Goal: Task Accomplishment & Management: Use online tool/utility

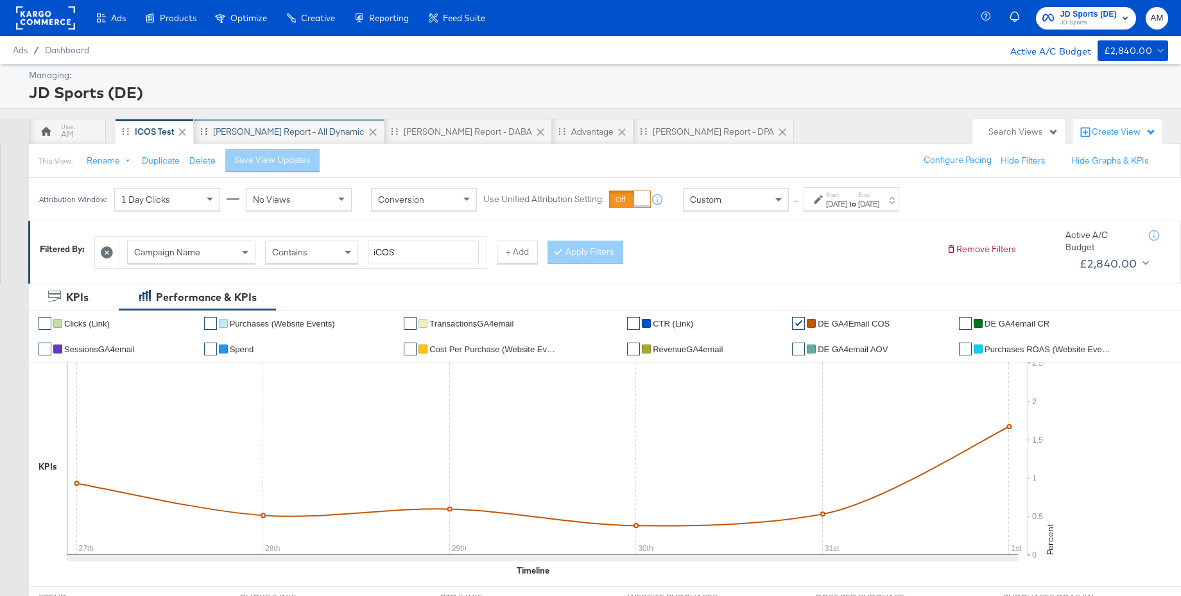
click at [291, 130] on div "SA - JD Report - All Dynamic" at bounding box center [288, 132] width 151 height 12
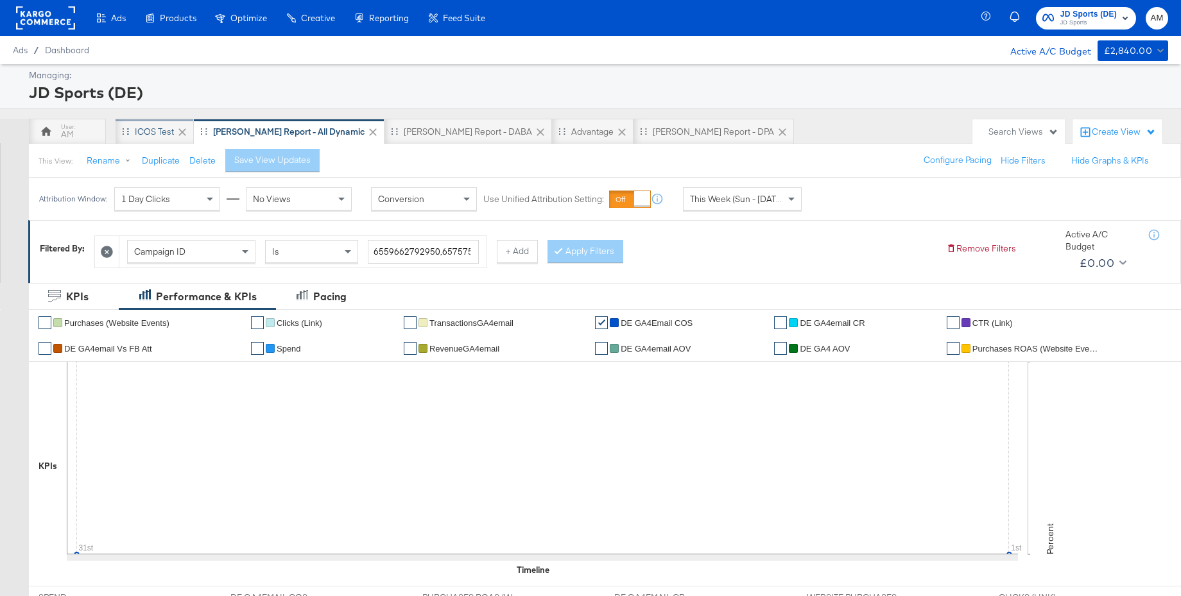
click at [146, 128] on div "iCOS Test" at bounding box center [154, 132] width 39 height 12
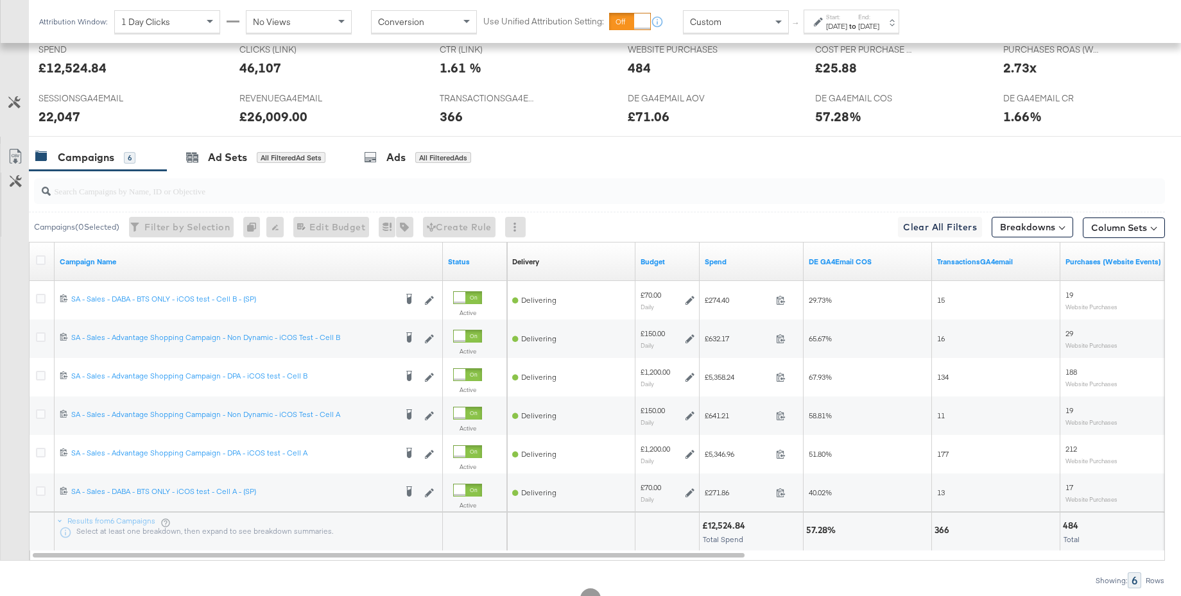
scroll to position [595, 0]
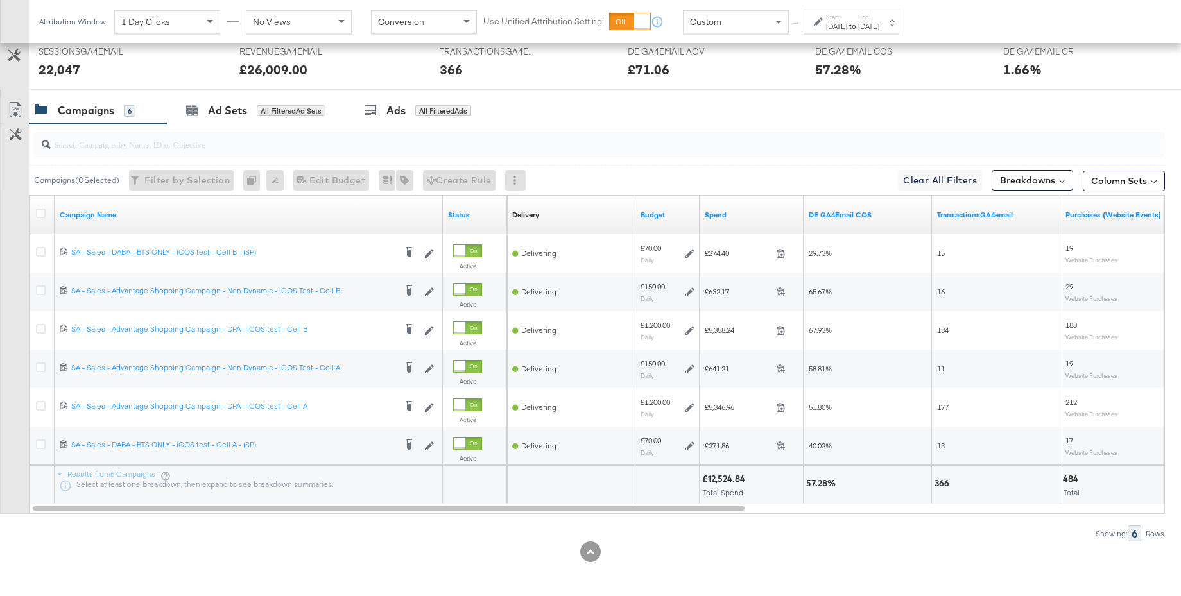
click at [717, 22] on span "Custom" at bounding box center [705, 22] width 31 height 12
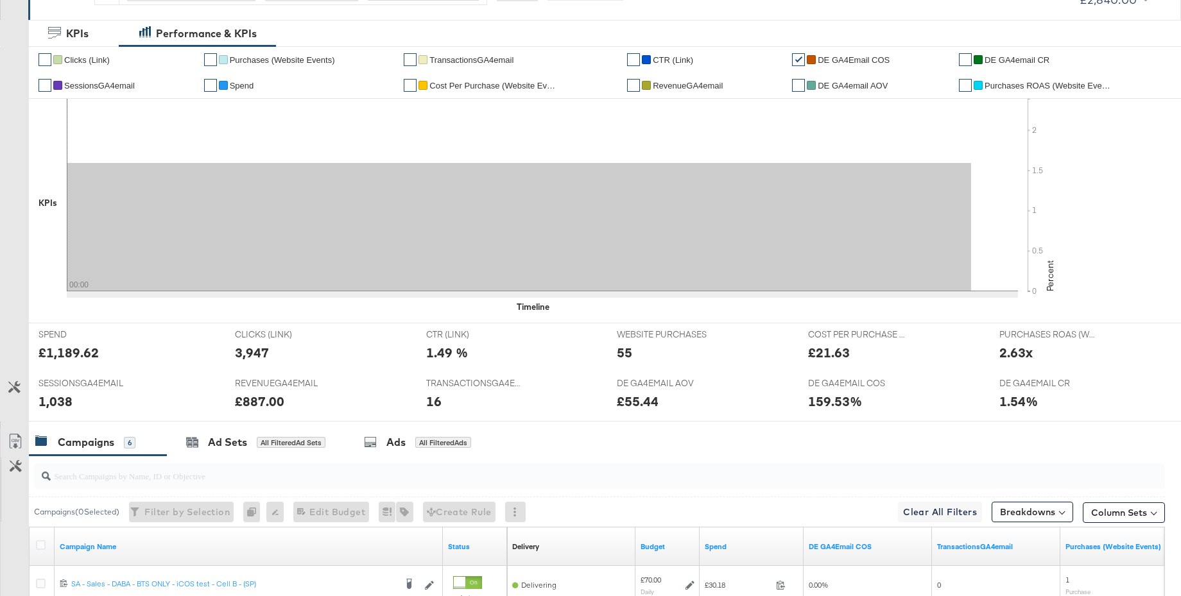
scroll to position [0, 0]
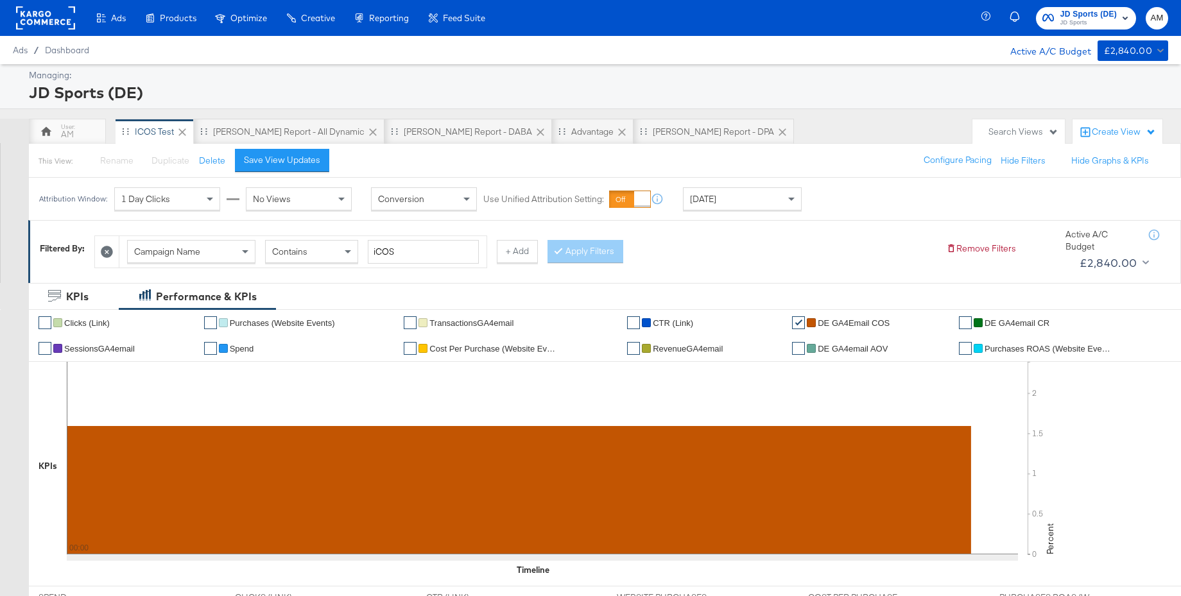
click at [0, 0] on div "My Designs" at bounding box center [0, 0] width 0 height 0
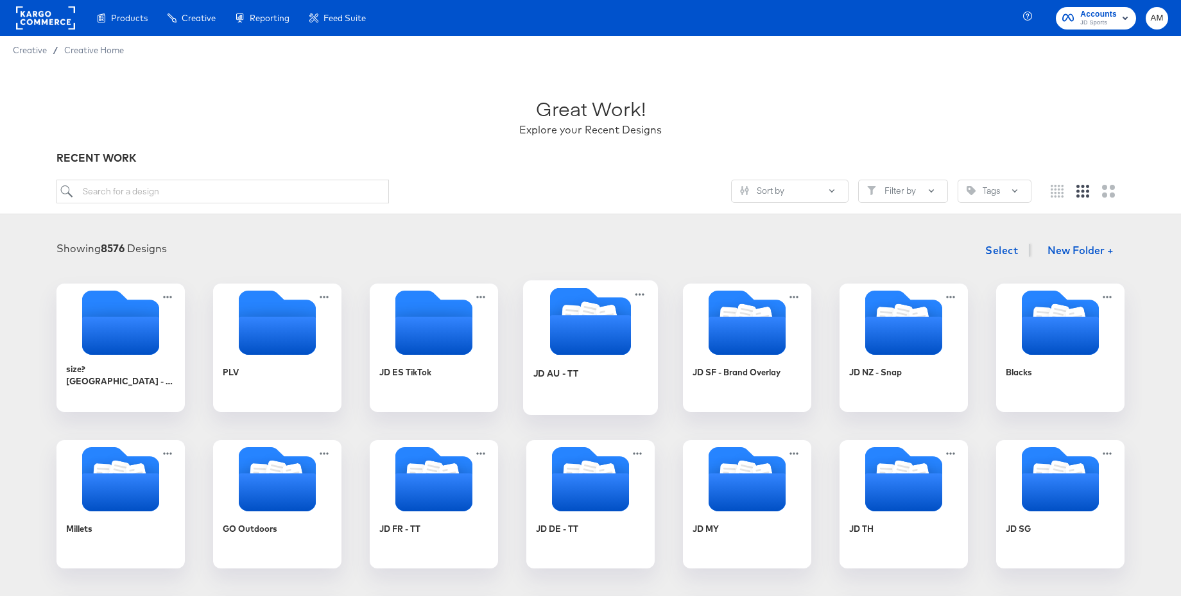
click at [614, 326] on icon "Folder" at bounding box center [590, 335] width 81 height 40
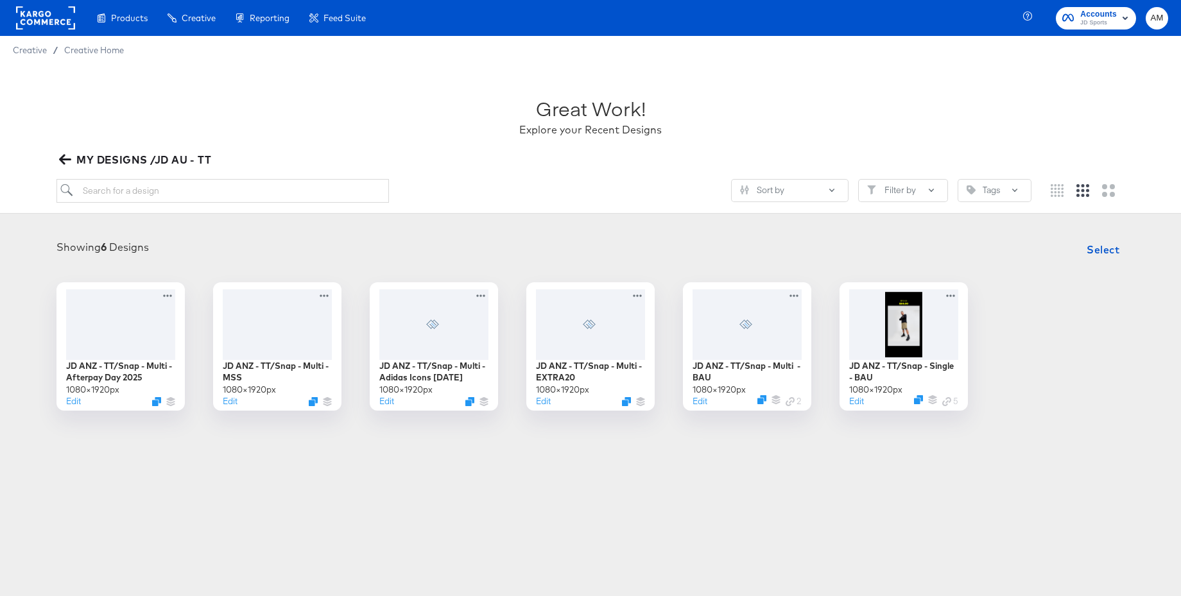
click at [65, 160] on icon "button" at bounding box center [65, 159] width 12 height 12
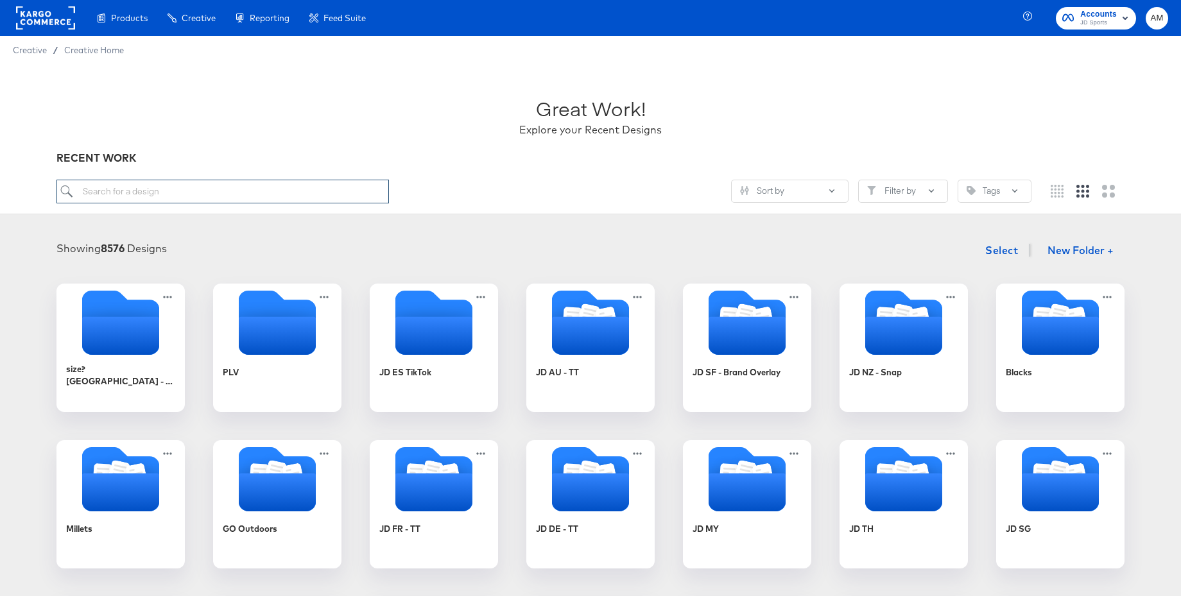
click at [139, 190] on input "search" at bounding box center [222, 192] width 332 height 24
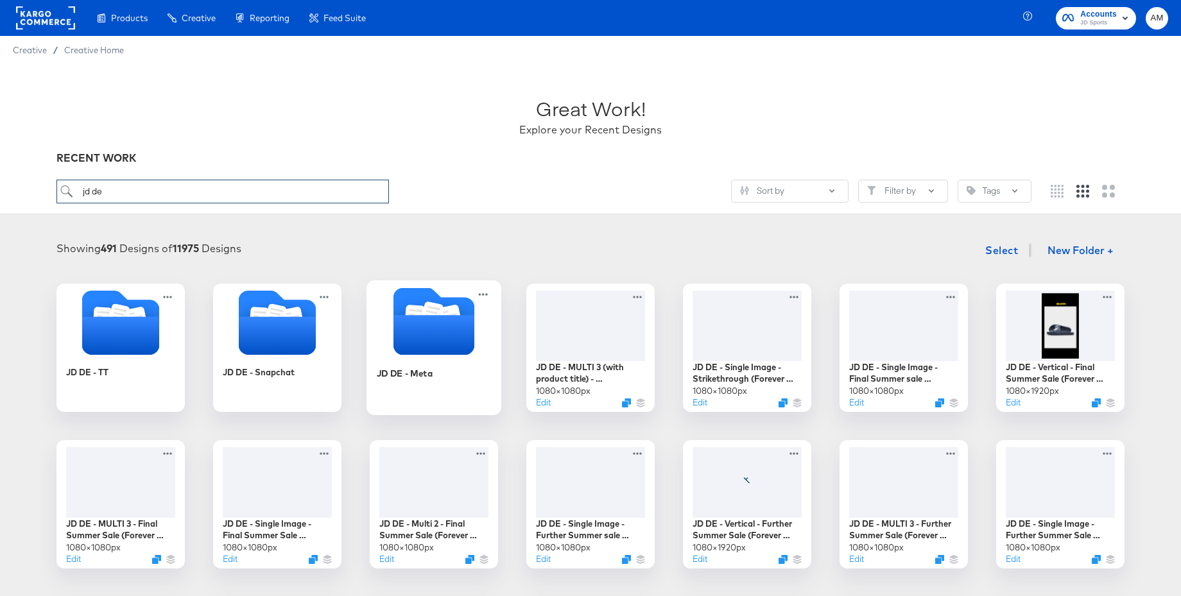
type input "jd de"
click at [425, 332] on icon "Folder" at bounding box center [433, 335] width 81 height 40
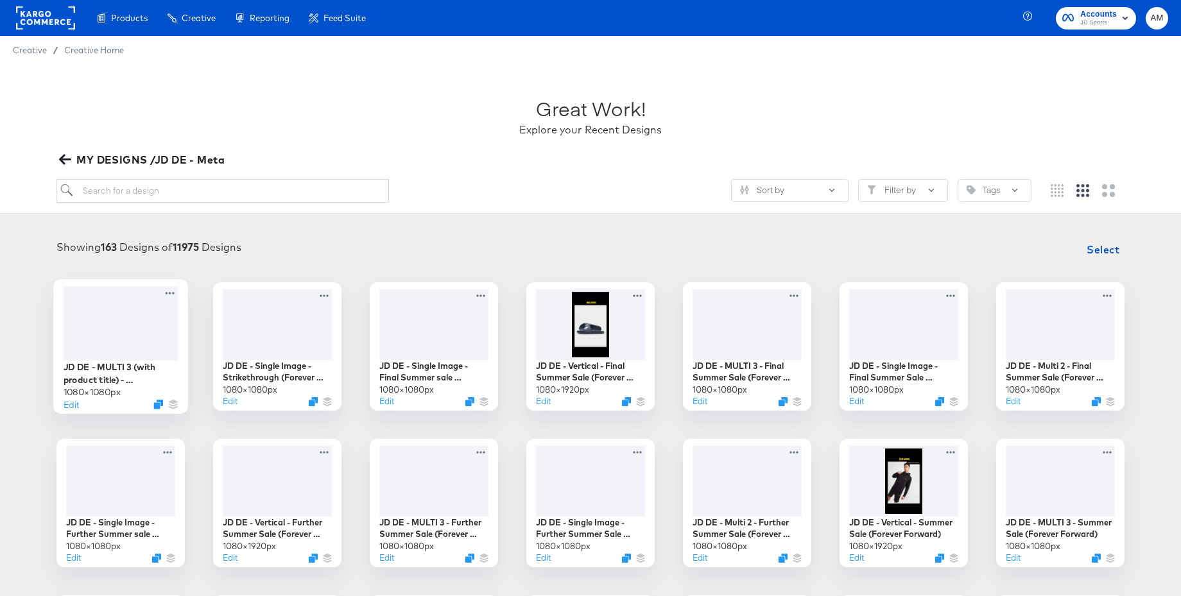
click at [142, 313] on div at bounding box center [121, 323] width 115 height 74
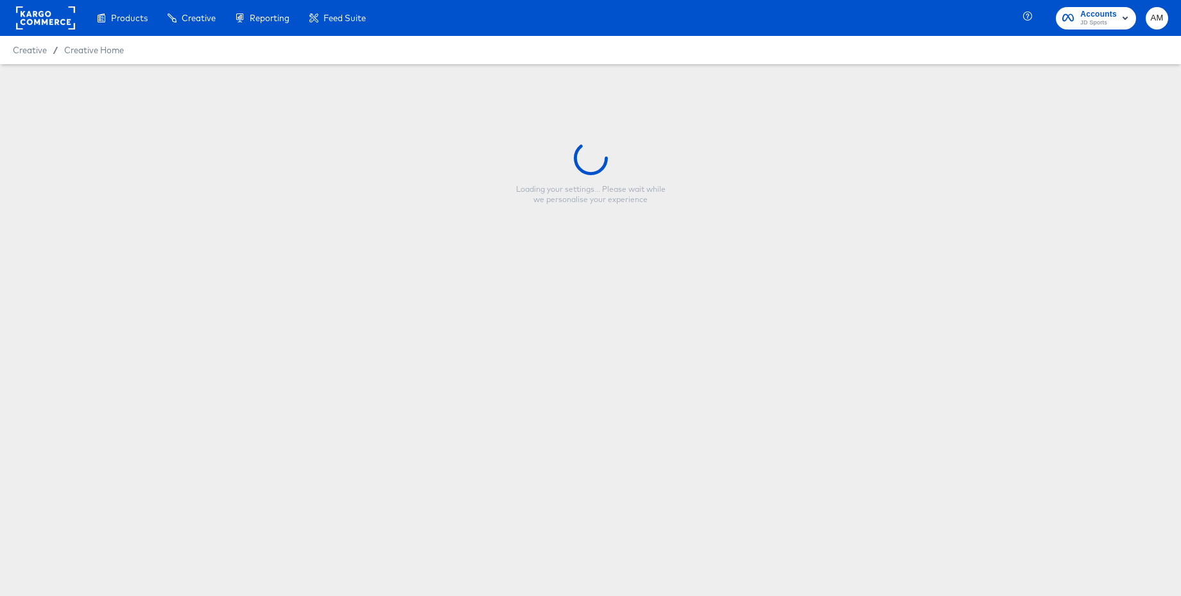
type input "JD DE - MULTI 3 (with product title) - Strikethrough (Forever Forward)"
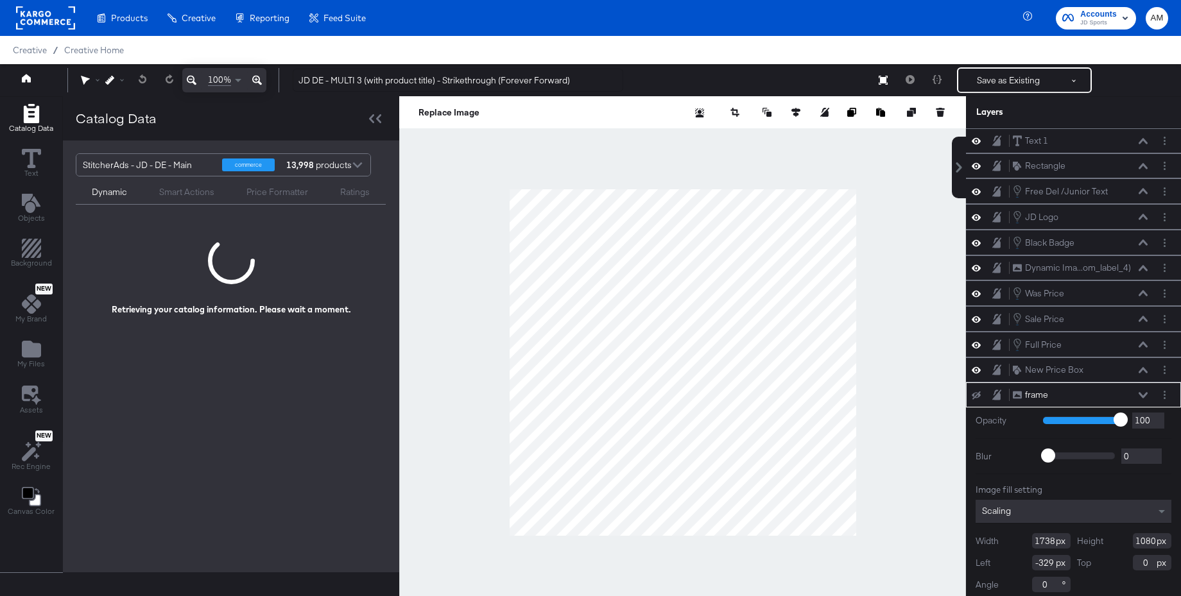
scroll to position [7, 0]
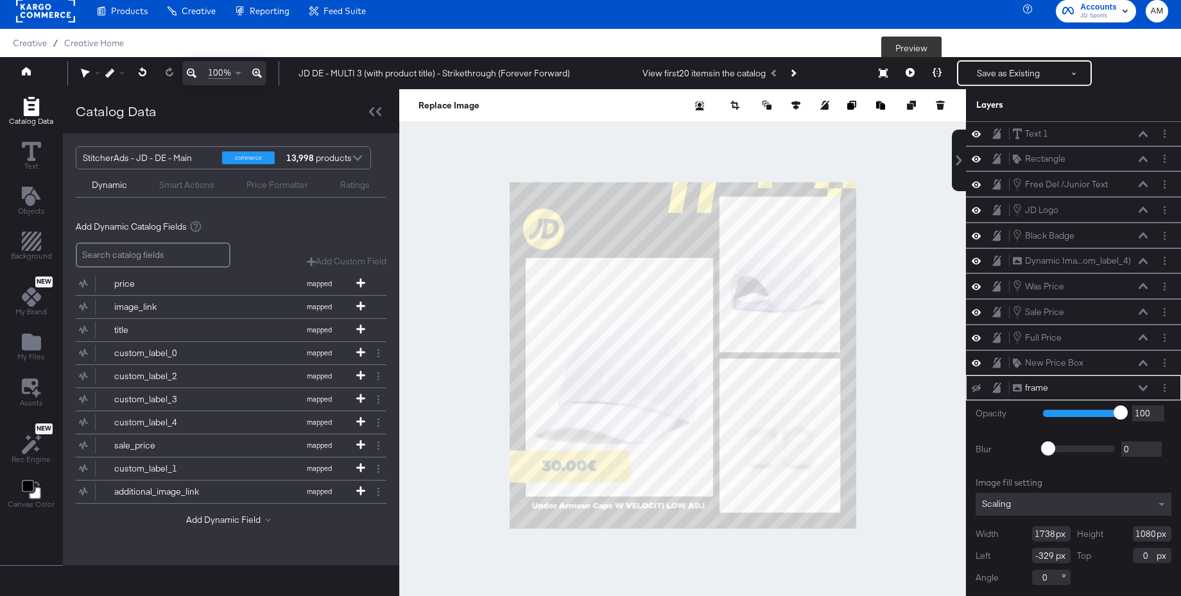
click at [910, 74] on icon at bounding box center [909, 72] width 9 height 9
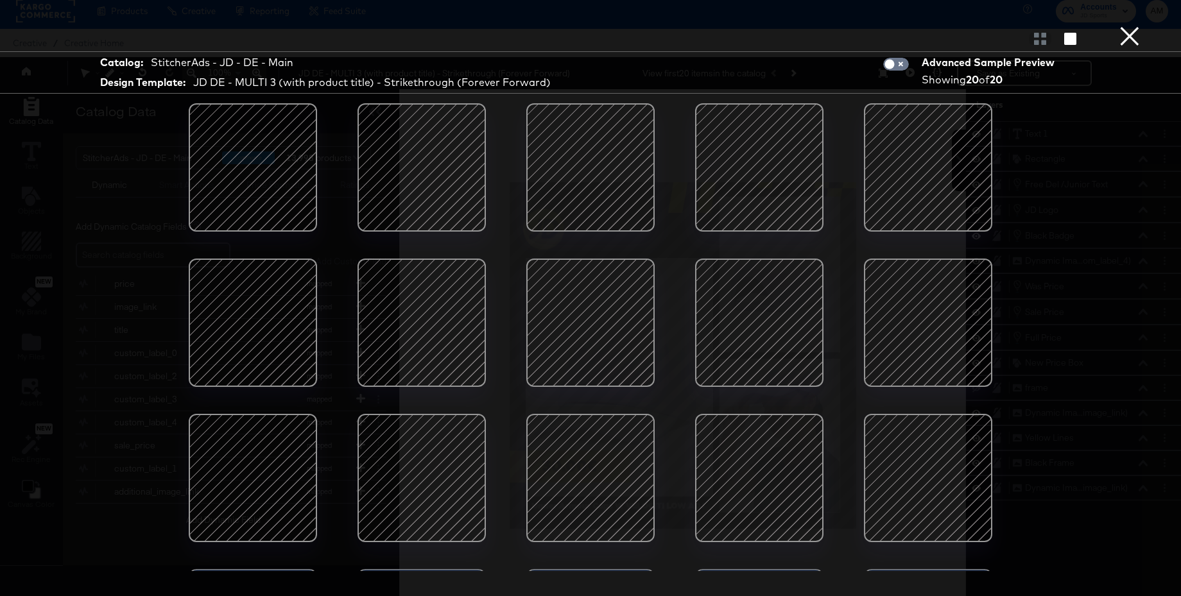
click at [286, 157] on div at bounding box center [252, 167] width 109 height 109
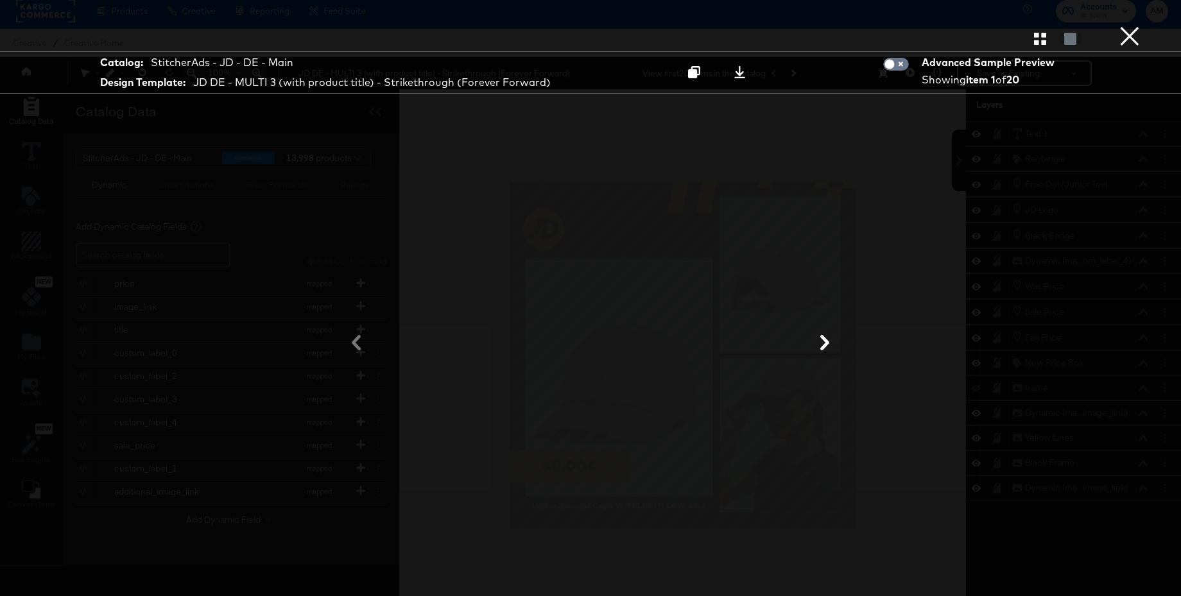
click at [819, 340] on icon at bounding box center [824, 342] width 15 height 15
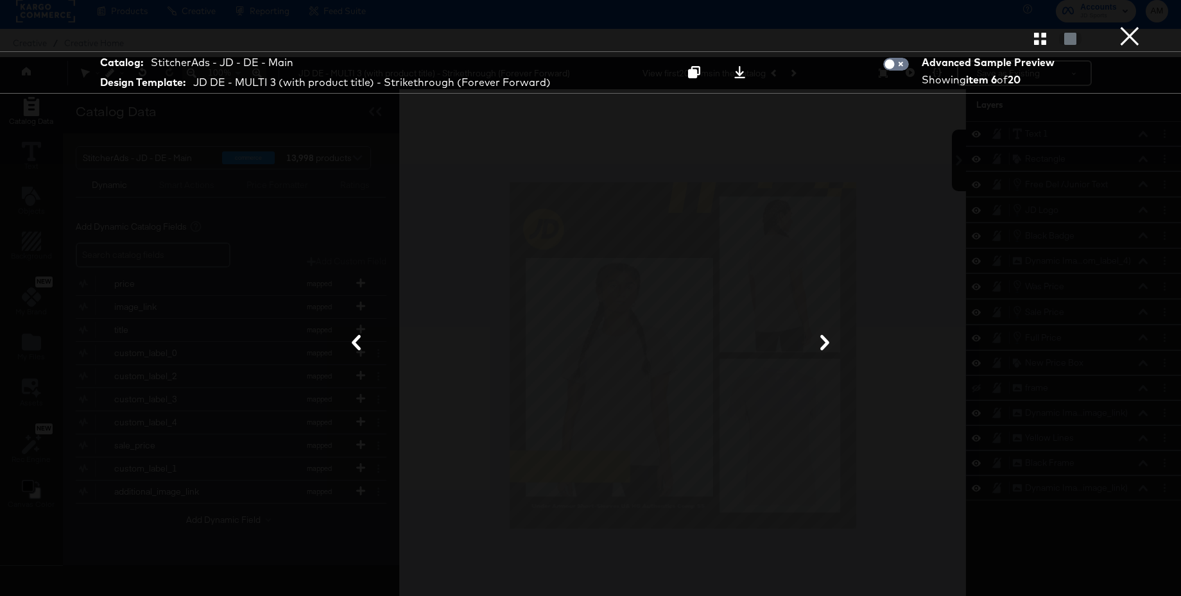
click at [819, 340] on icon at bounding box center [824, 342] width 15 height 15
click at [1036, 40] on icon "button" at bounding box center [1040, 39] width 12 height 12
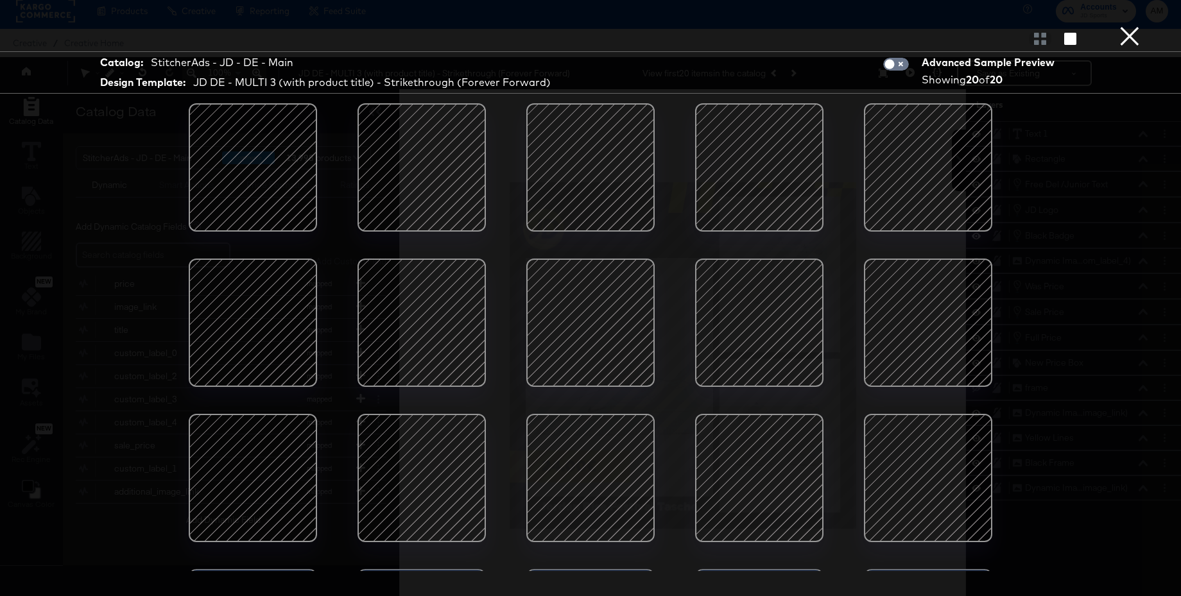
click at [574, 454] on div at bounding box center [590, 477] width 109 height 109
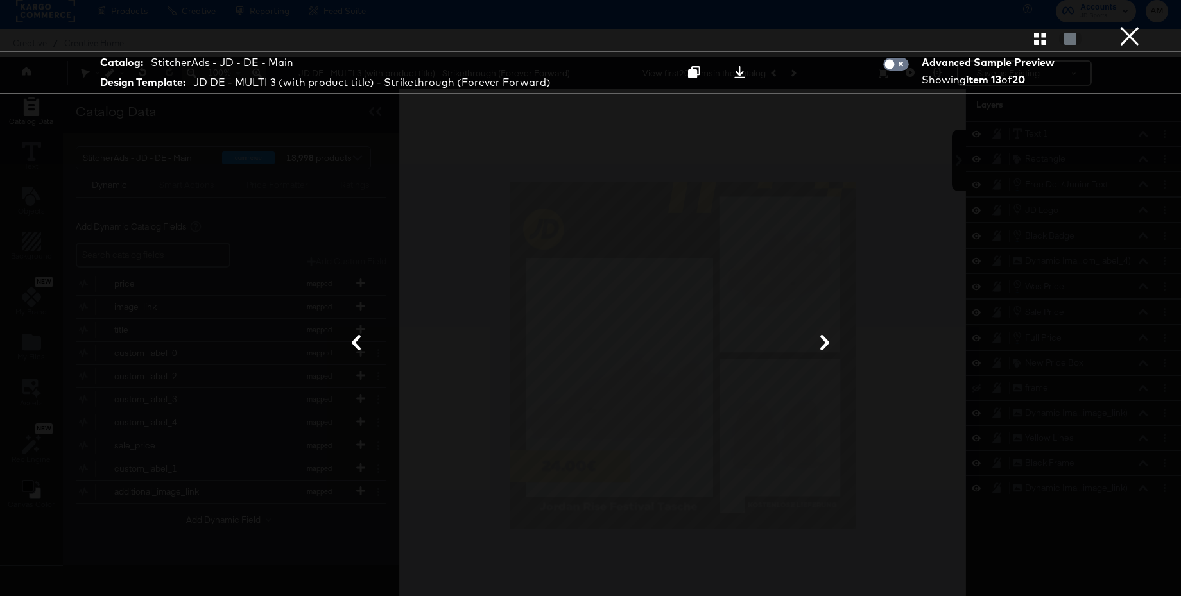
scroll to position [8, 0]
click at [822, 347] on icon at bounding box center [824, 342] width 15 height 15
click at [1129, 26] on button "×" at bounding box center [1129, 13] width 26 height 26
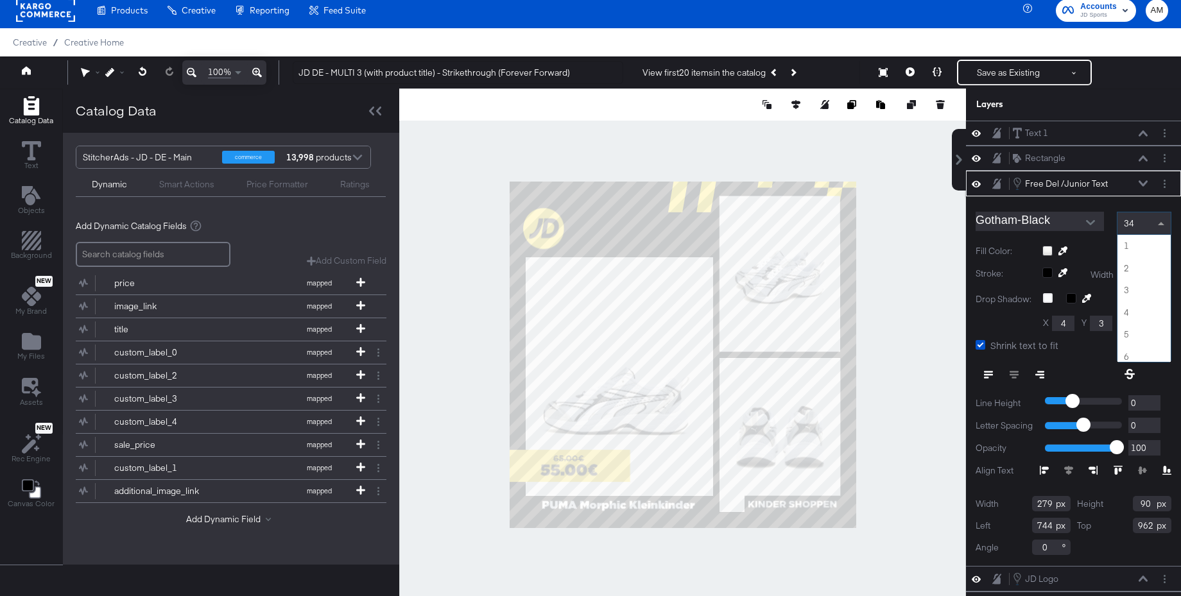
click at [1134, 225] on div "34" at bounding box center [1143, 223] width 53 height 22
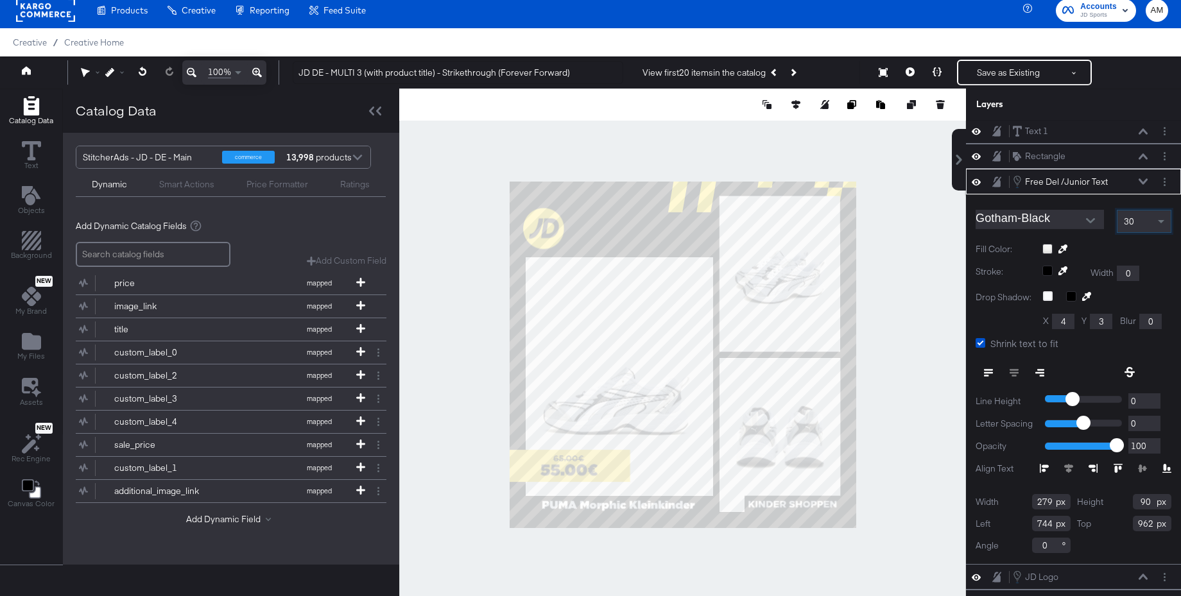
scroll to position [0, 0]
drag, startPoint x: 1052, startPoint y: 506, endPoint x: 1021, endPoint y: 504, distance: 30.2
click at [1021, 504] on div "Width 279" at bounding box center [1022, 503] width 95 height 15
type input "260"
drag, startPoint x: 1150, startPoint y: 504, endPoint x: 1125, endPoint y: 504, distance: 25.7
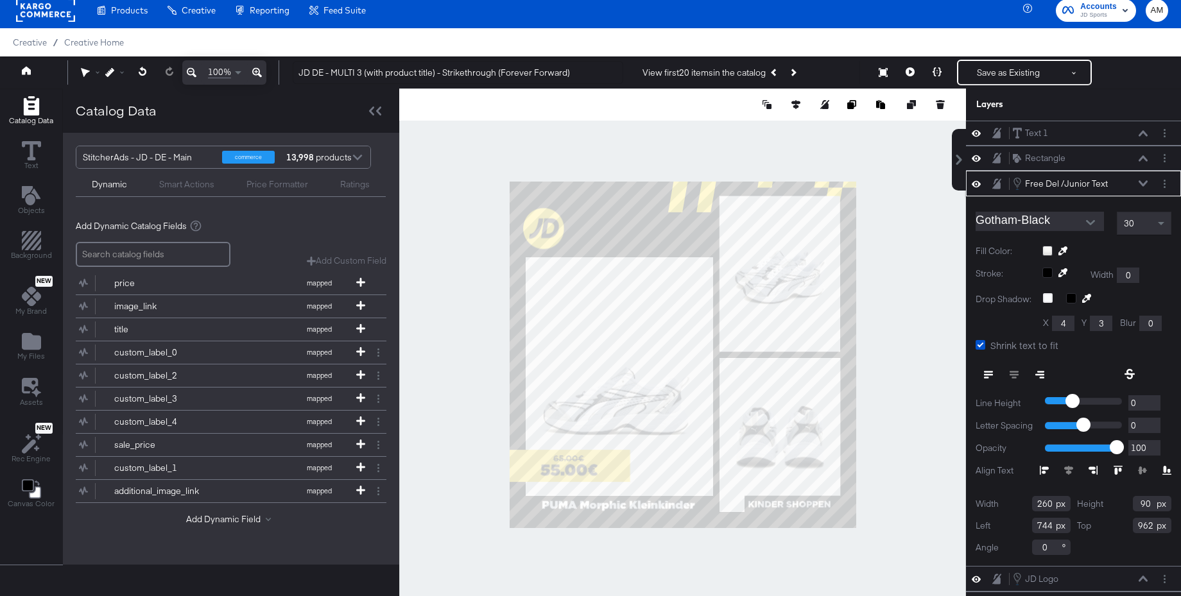
click at [1125, 504] on div "Height 90" at bounding box center [1124, 503] width 95 height 15
type input "85"
click at [861, 519] on div at bounding box center [682, 355] width 567 height 533
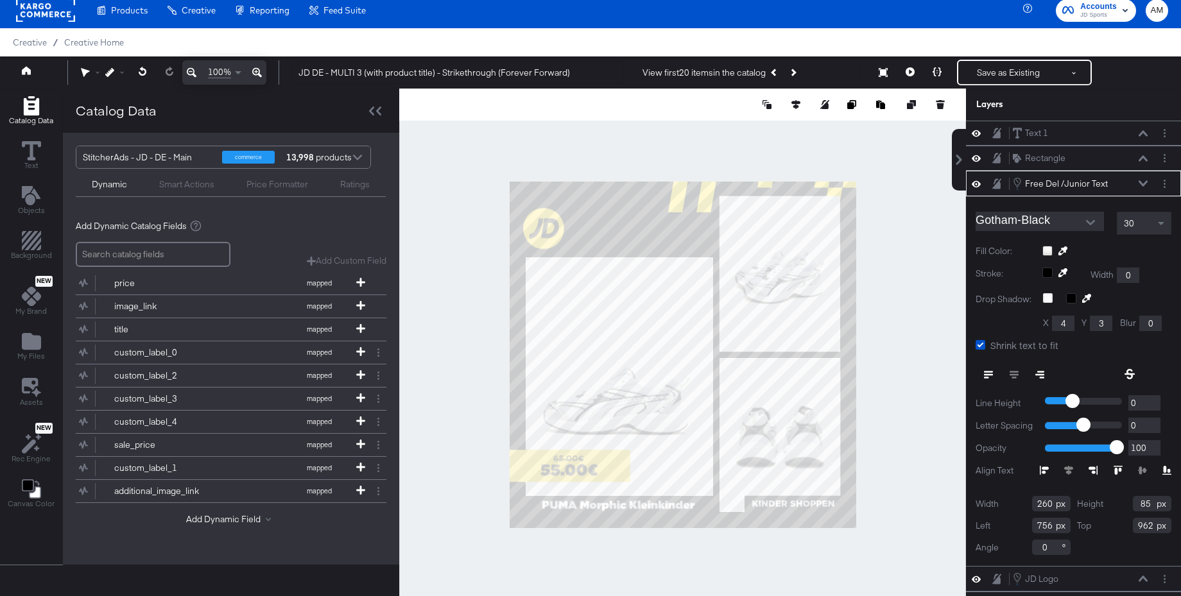
type input "757"
type input "965"
type input "758"
click at [903, 504] on div at bounding box center [682, 355] width 567 height 533
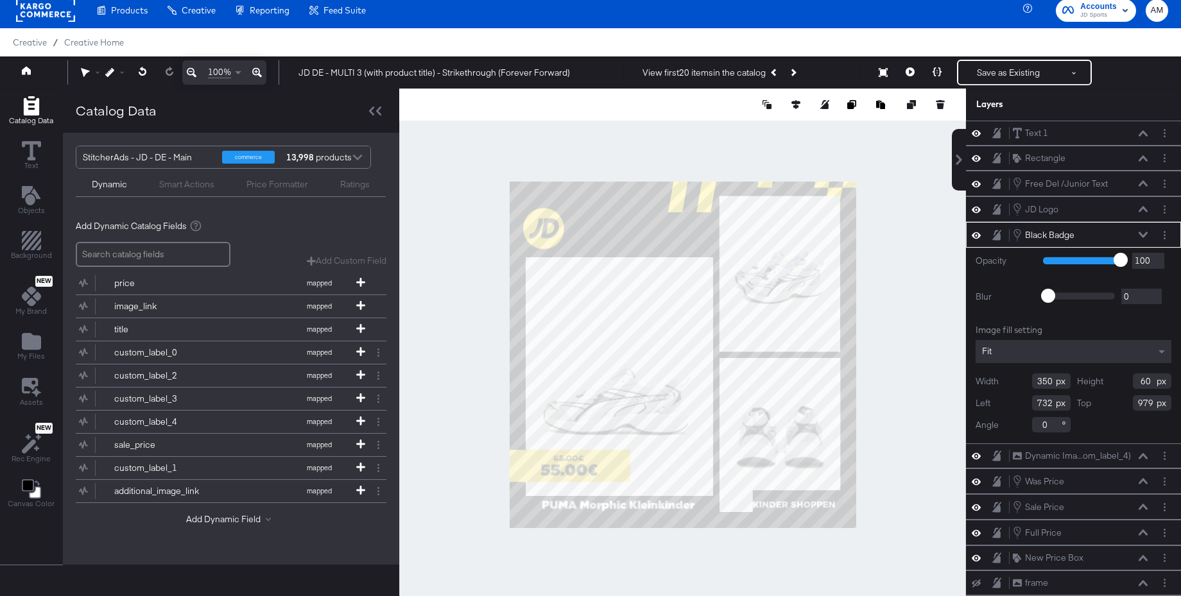
type input "322"
type input "68"
type input "758"
type input "962"
type input "51"
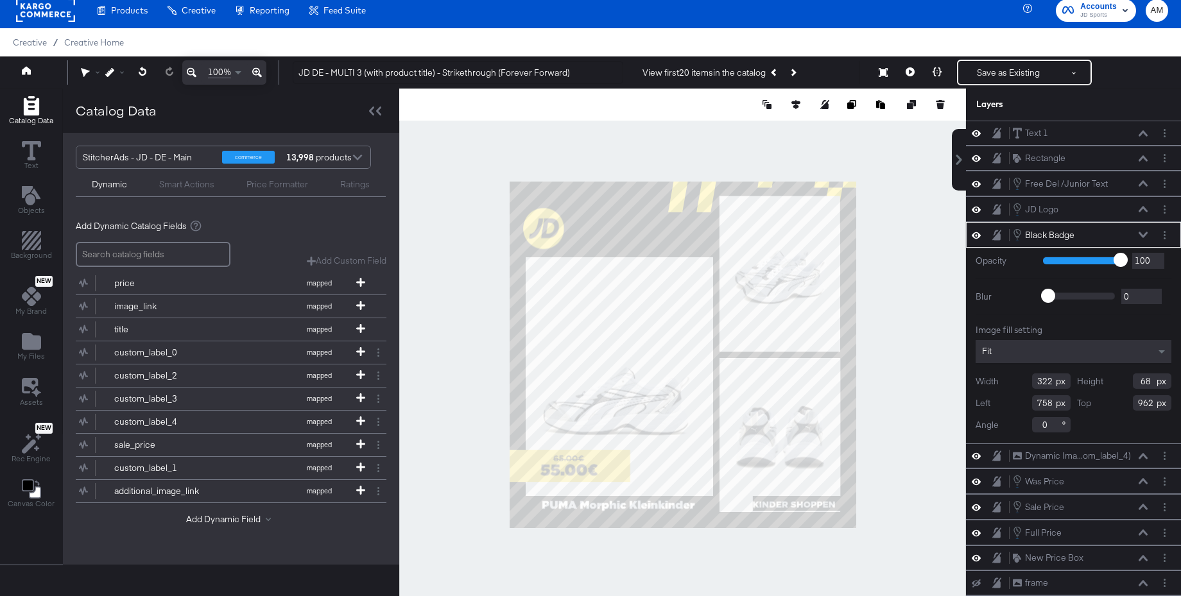
type input "980"
type input "772"
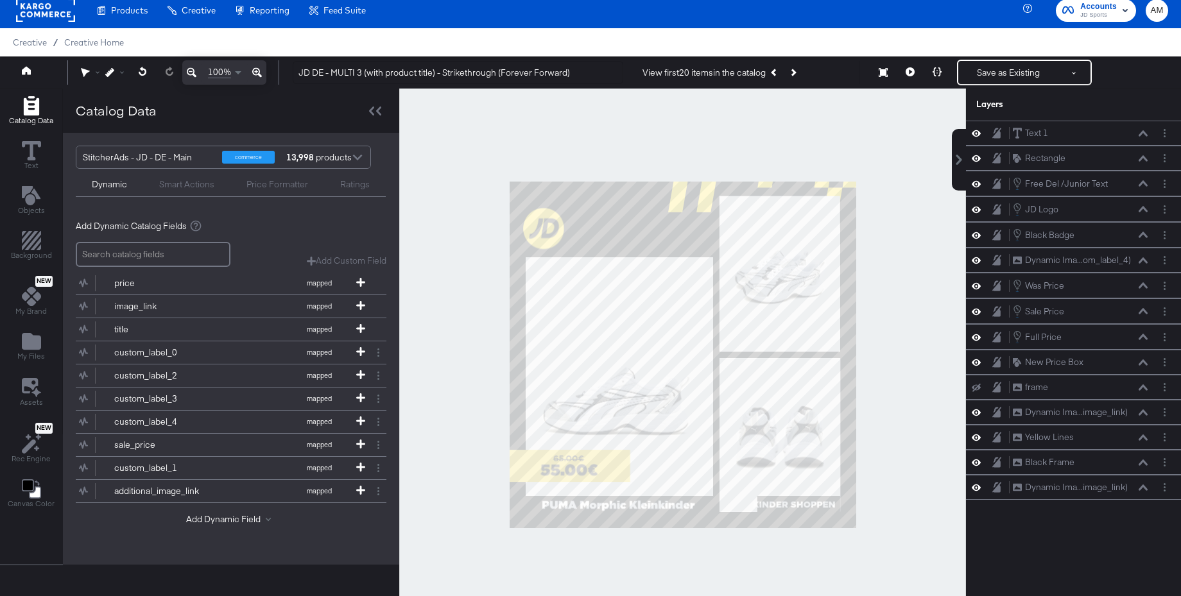
click at [799, 545] on div at bounding box center [682, 355] width 567 height 533
click at [139, 73] on icon at bounding box center [143, 71] width 8 height 9
click at [141, 73] on icon at bounding box center [142, 71] width 8 height 9
click at [142, 73] on icon at bounding box center [143, 71] width 8 height 9
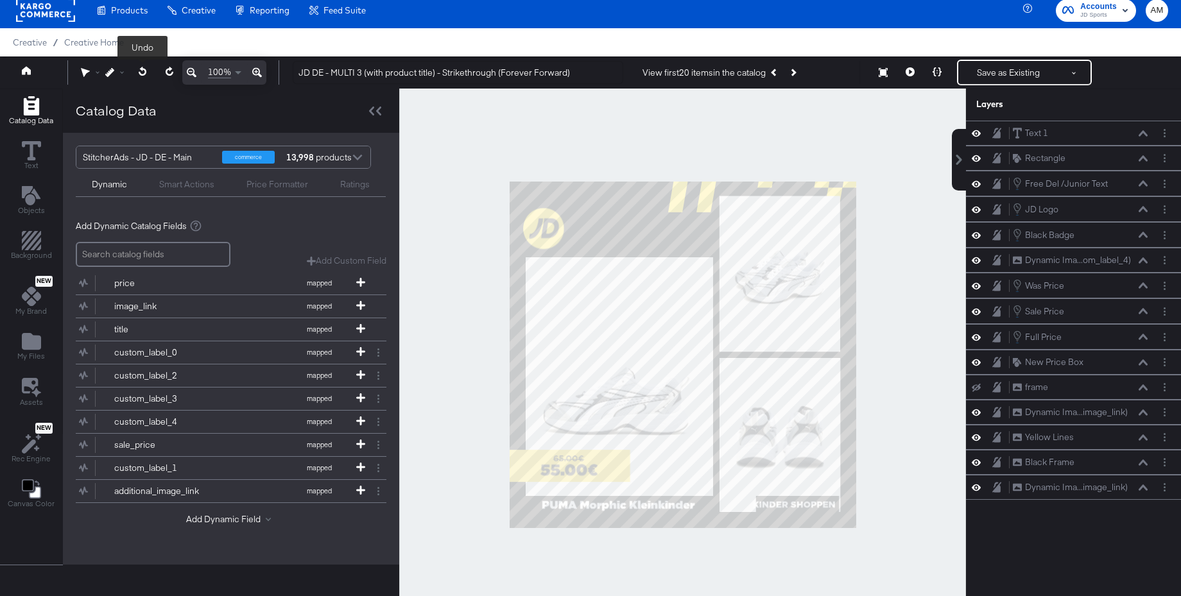
click at [142, 73] on icon at bounding box center [143, 71] width 8 height 9
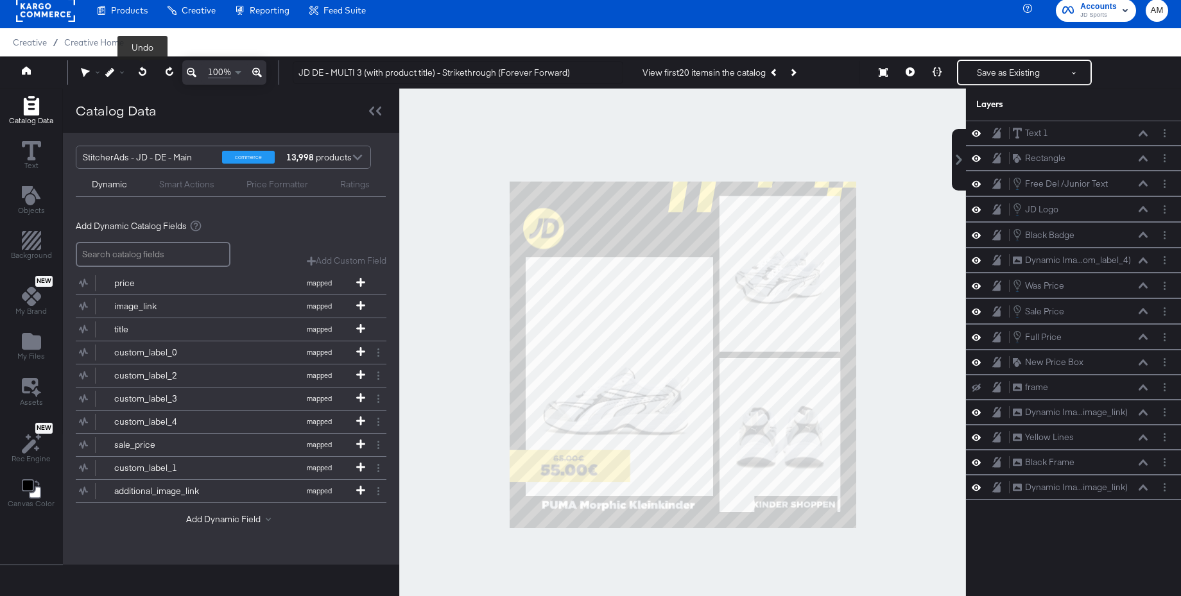
click at [142, 73] on icon at bounding box center [143, 71] width 8 height 9
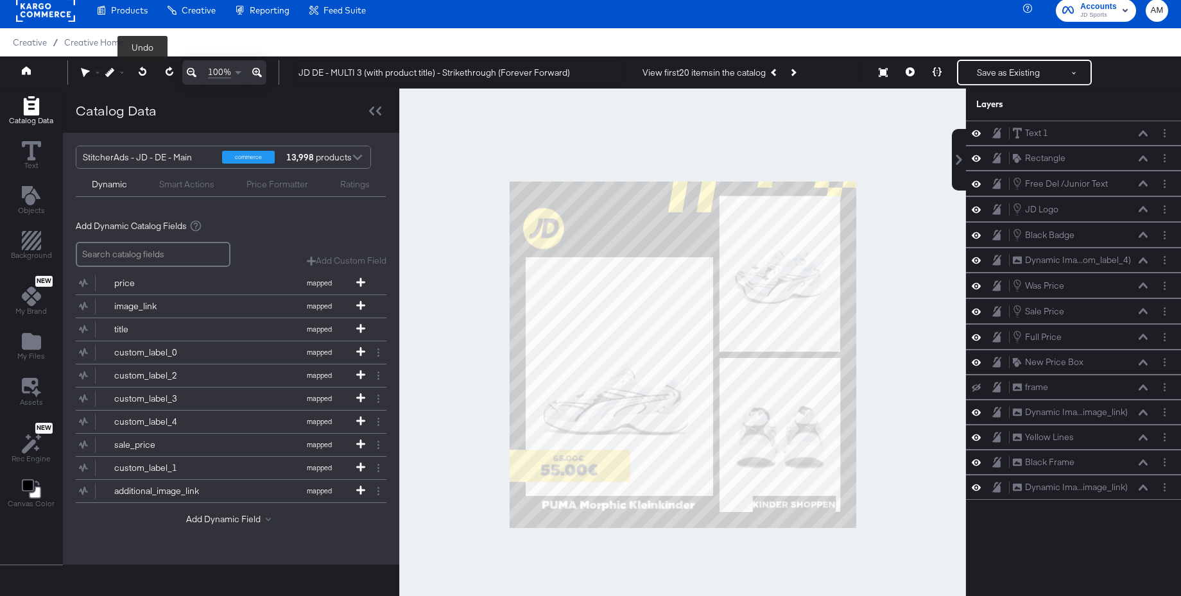
click at [142, 73] on icon at bounding box center [143, 71] width 8 height 9
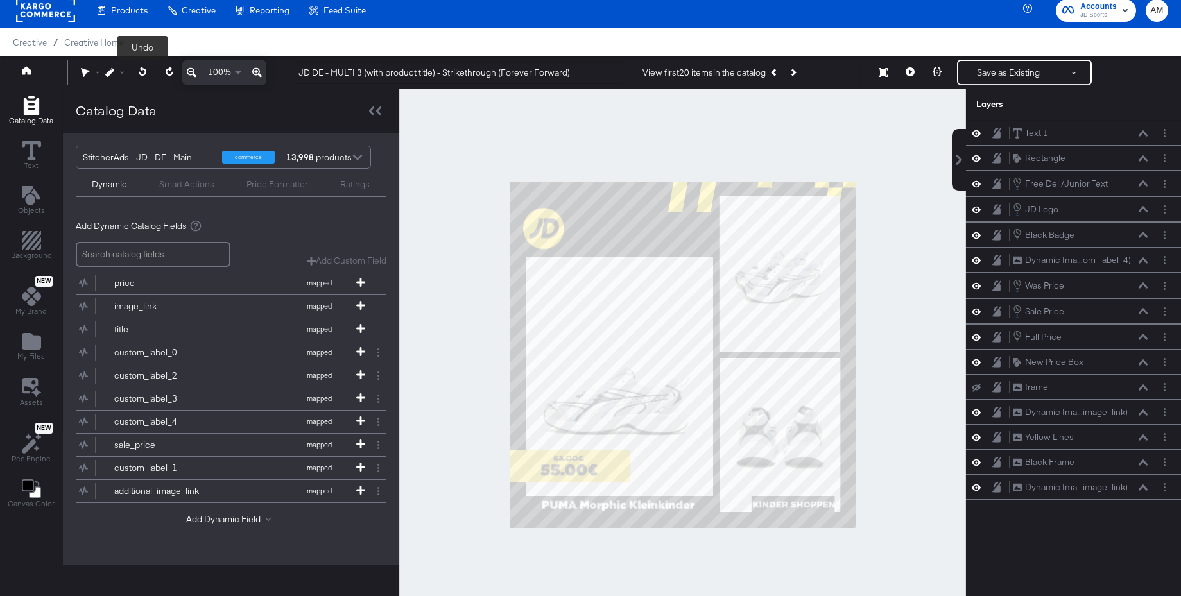
click at [142, 73] on icon at bounding box center [143, 71] width 8 height 9
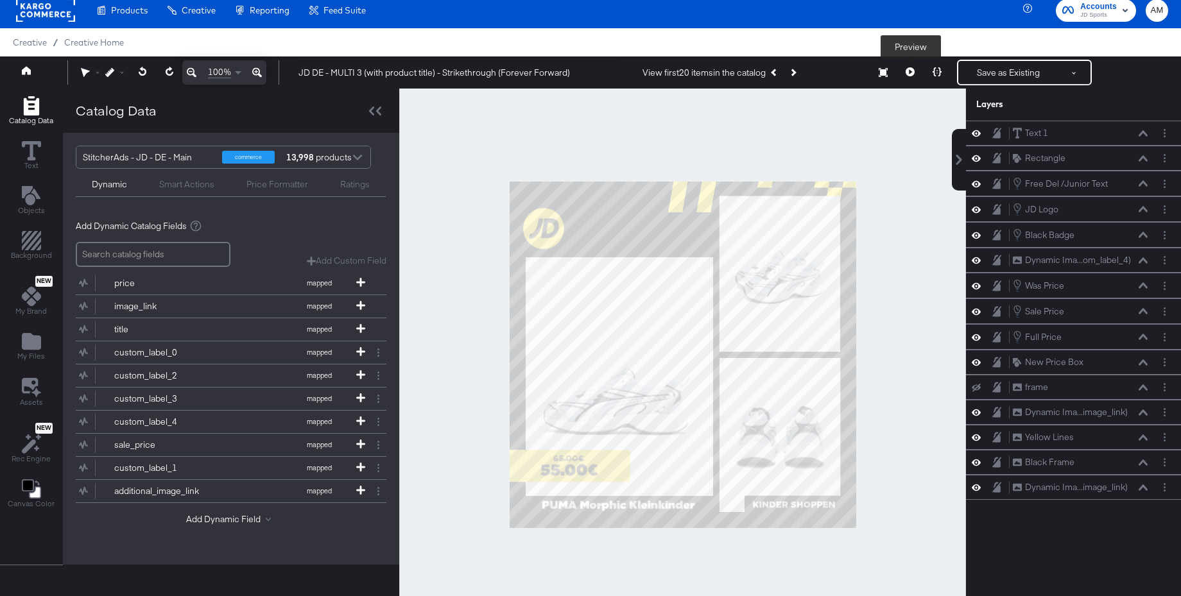
click at [903, 78] on button at bounding box center [909, 73] width 27 height 26
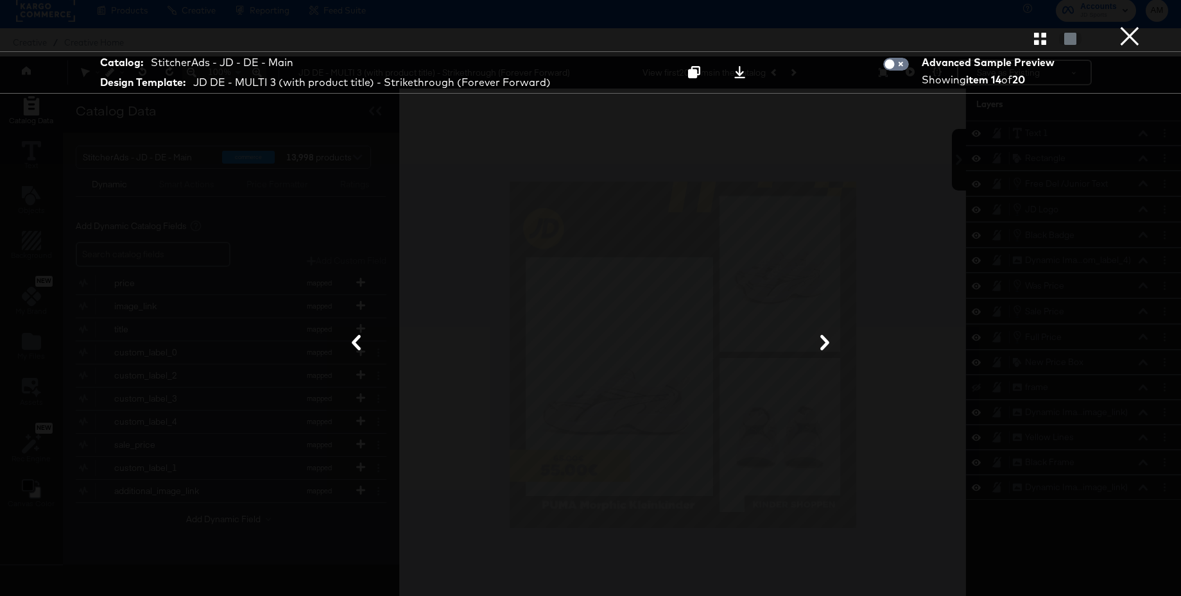
click at [1135, 26] on button "×" at bounding box center [1129, 13] width 26 height 26
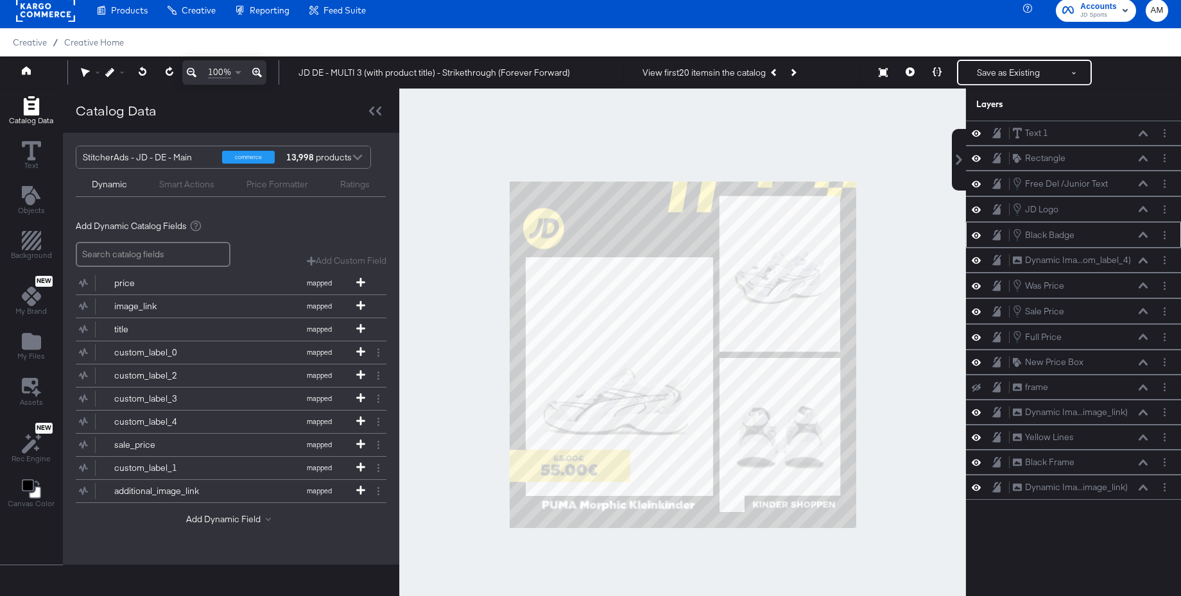
click at [1143, 234] on icon at bounding box center [1142, 235] width 9 height 6
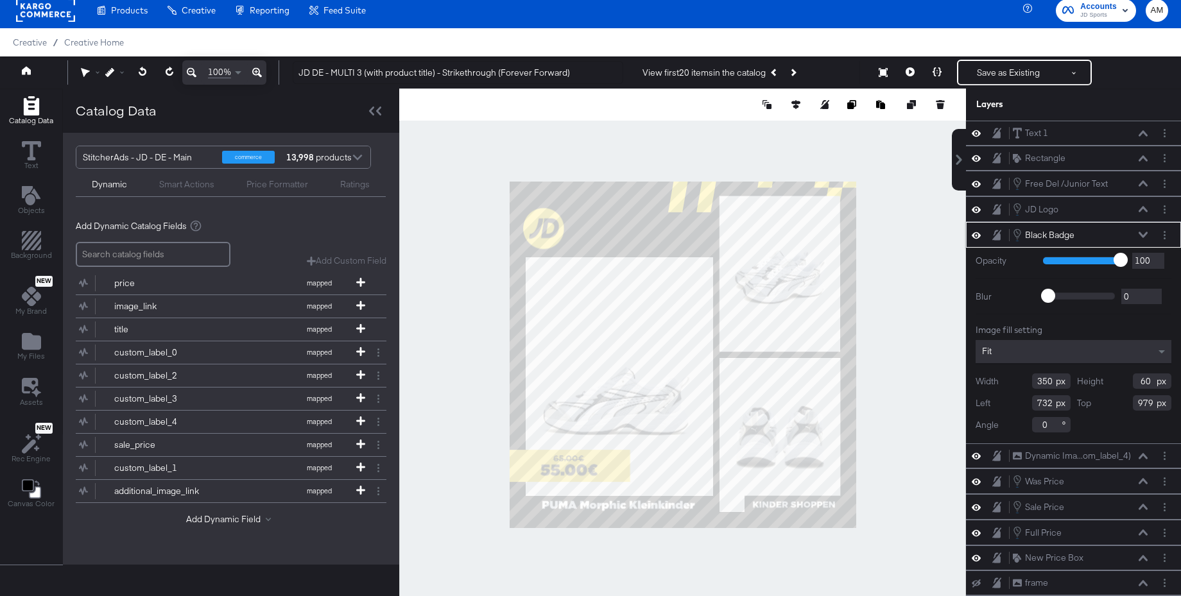
drag, startPoint x: 1031, startPoint y: 382, endPoint x: 1017, endPoint y: 382, distance: 14.1
click at [1017, 382] on div "Width 350" at bounding box center [1022, 380] width 95 height 15
type input "320"
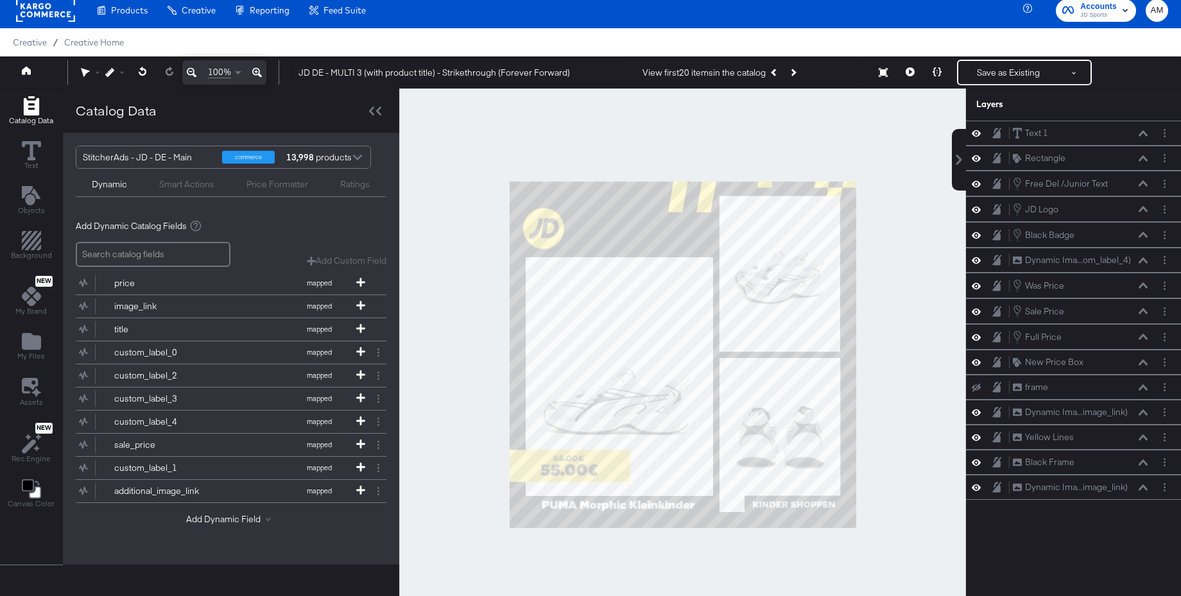
click at [903, 423] on div at bounding box center [682, 355] width 567 height 533
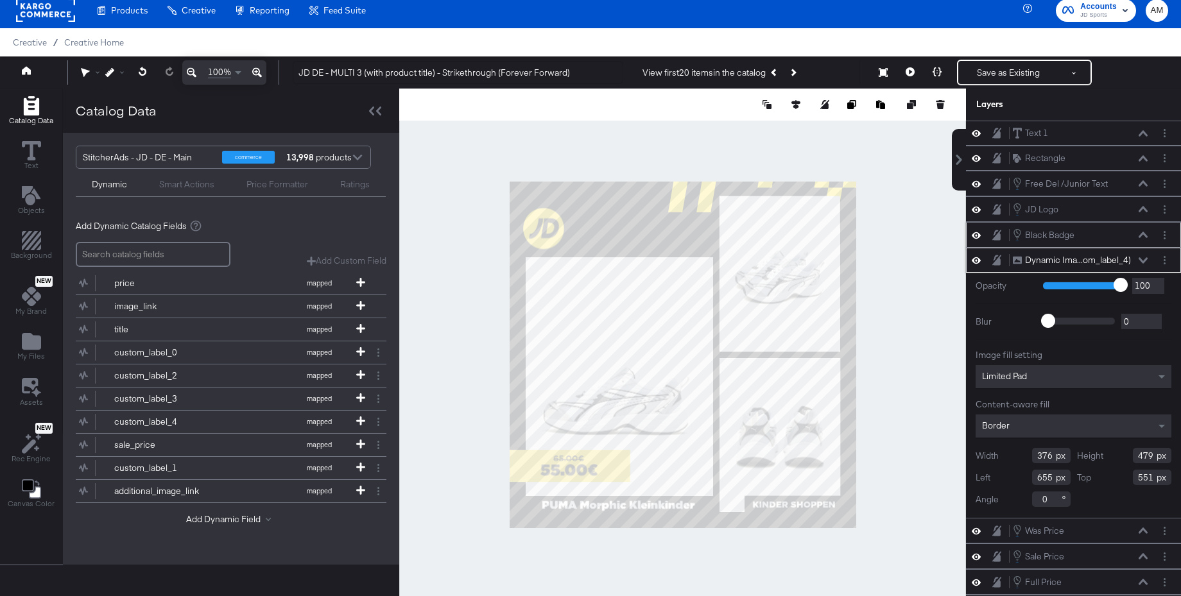
click at [1144, 234] on icon at bounding box center [1142, 235] width 9 height 6
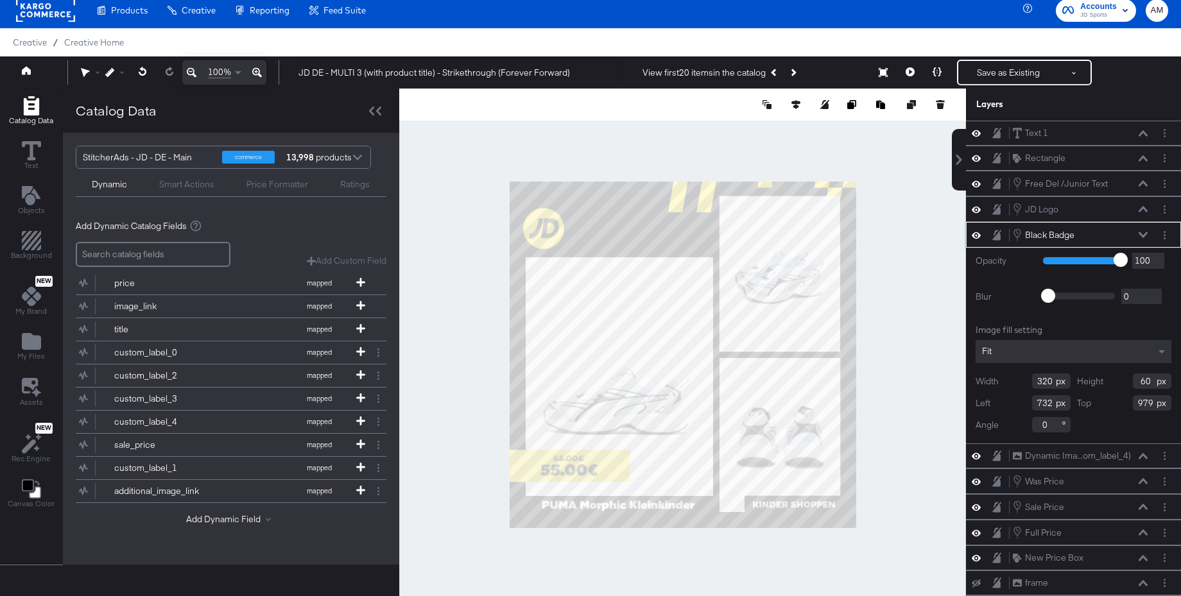
drag, startPoint x: 1034, startPoint y: 381, endPoint x: 1016, endPoint y: 382, distance: 17.4
click at [1016, 382] on div "Width 320" at bounding box center [1022, 380] width 95 height 15
type input "300"
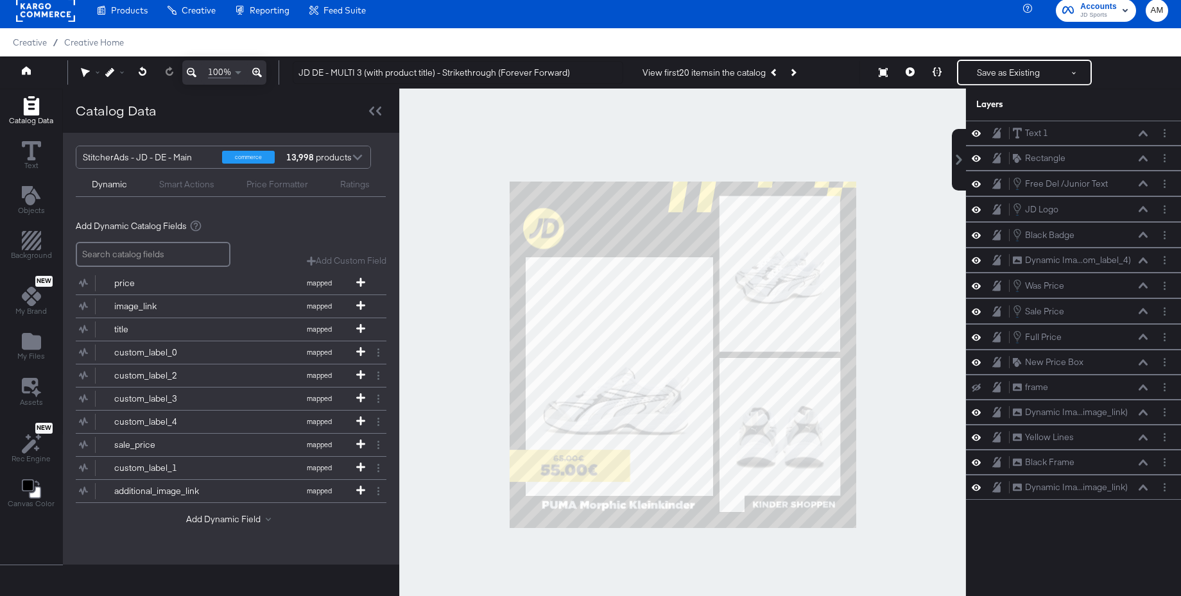
click at [878, 397] on div at bounding box center [682, 355] width 567 height 533
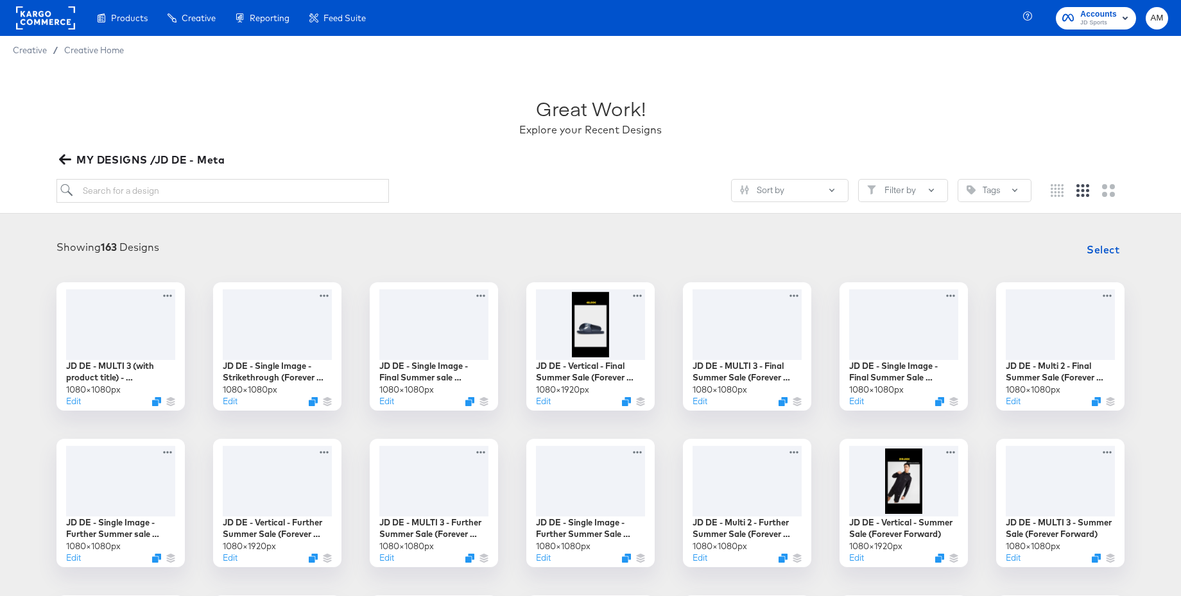
click at [67, 159] on icon "button" at bounding box center [65, 160] width 12 height 10
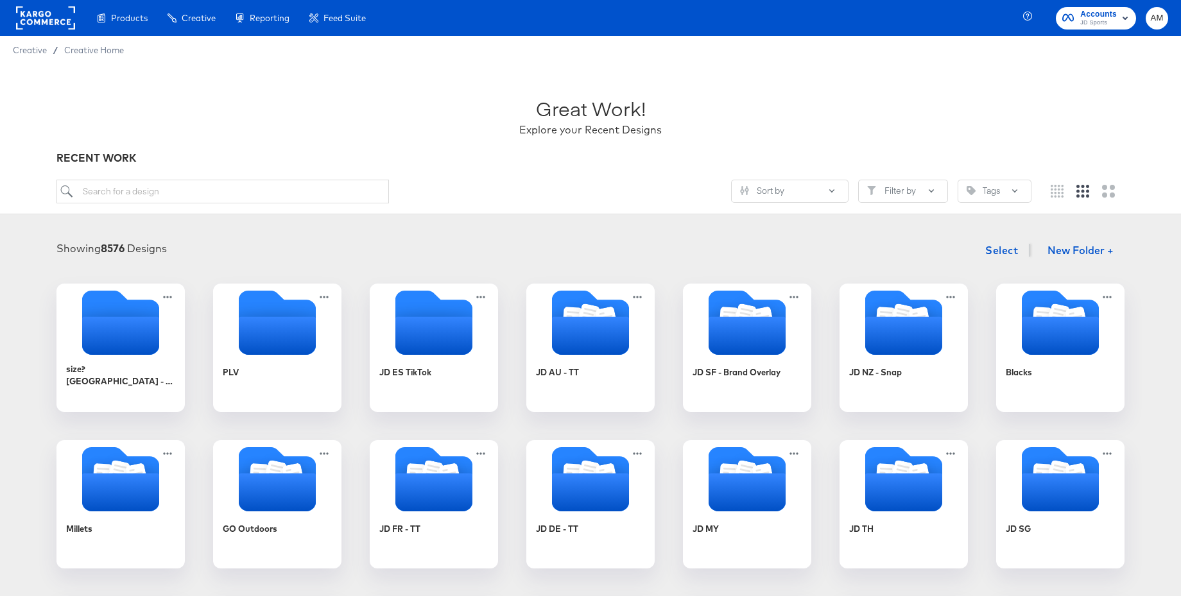
click at [784, 136] on div "Great Work! Explore your Recent Designs" at bounding box center [590, 111] width 1068 height 80
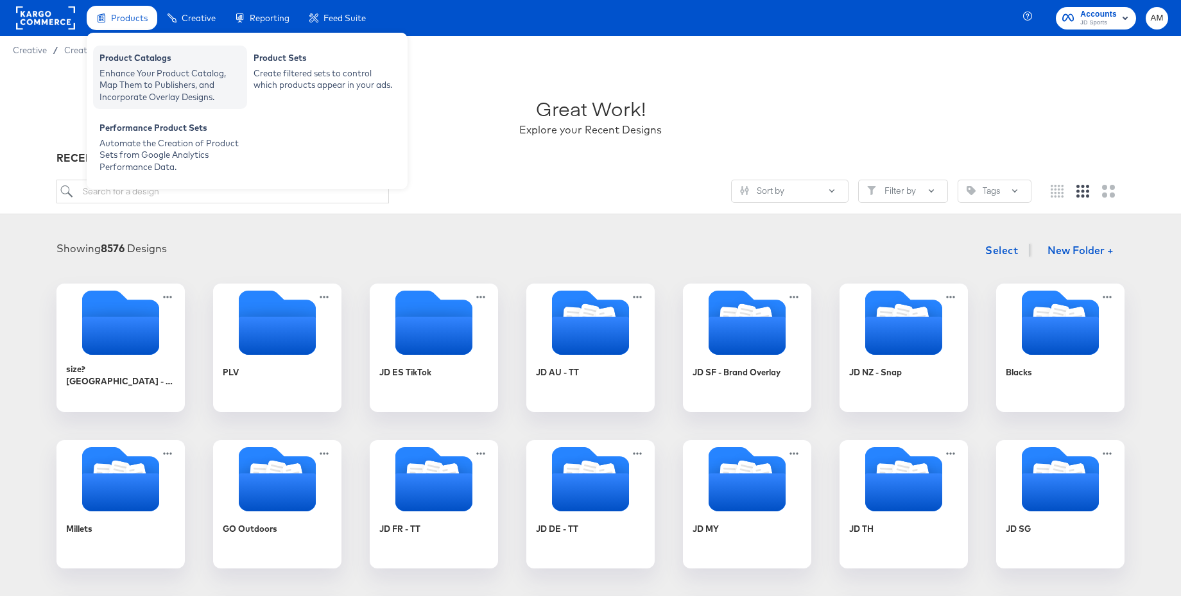
click at [128, 71] on div "Enhance Your Product Catalog, Map Them to Publishers, and Incorporate Overlay D…" at bounding box center [169, 85] width 141 height 36
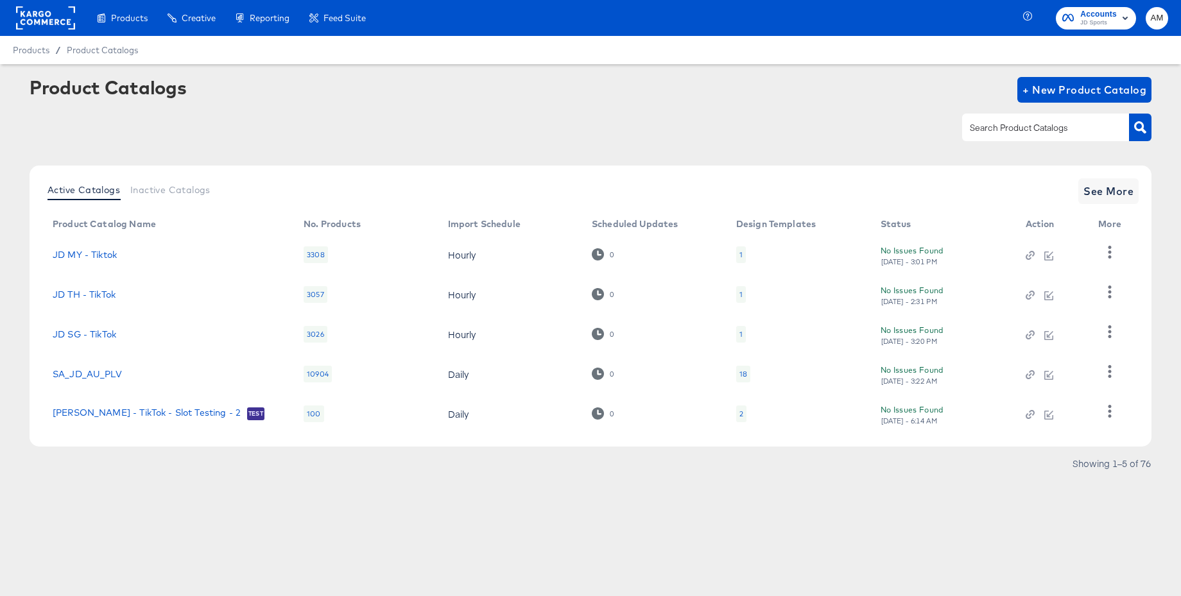
click at [49, 17] on rect at bounding box center [45, 17] width 59 height 23
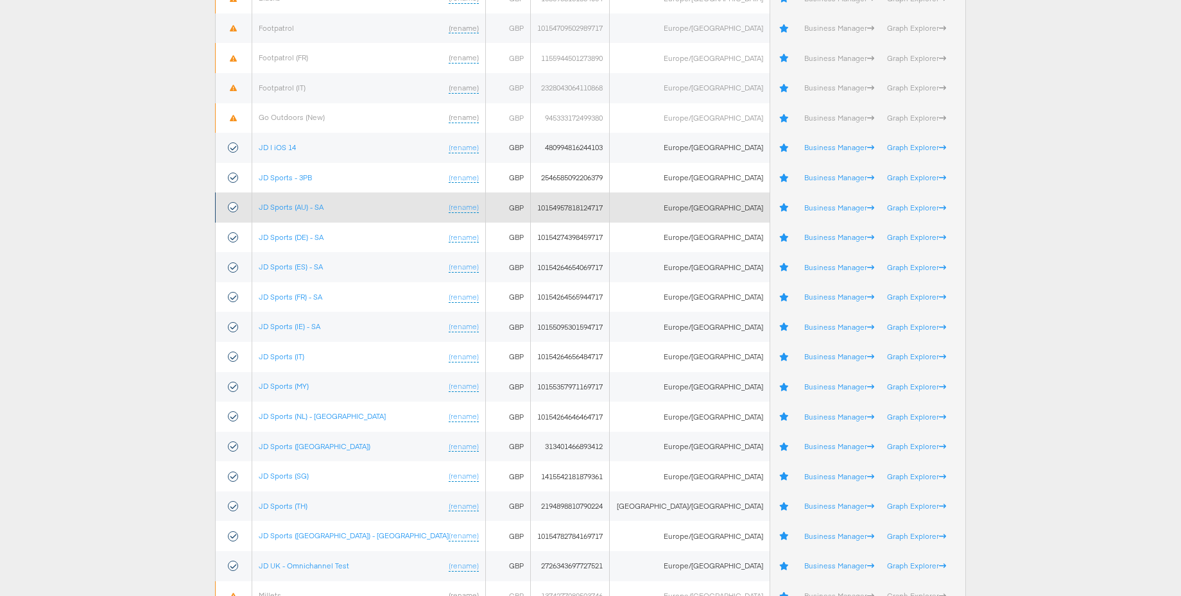
scroll to position [284, 0]
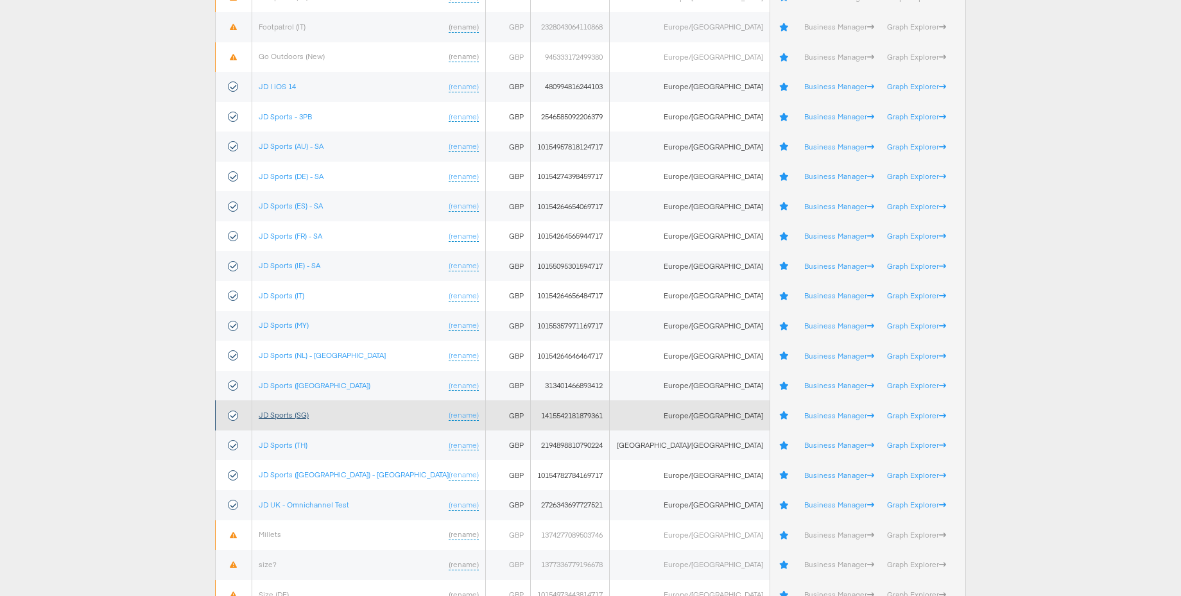
click at [305, 414] on link "JD Sports (SG)" at bounding box center [284, 415] width 50 height 10
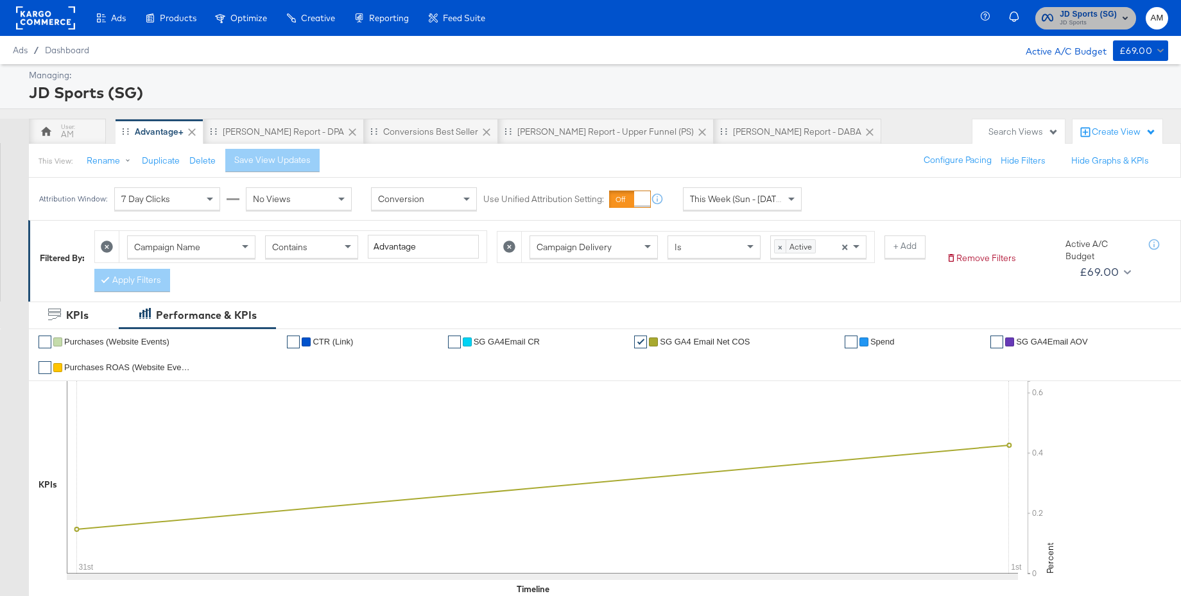
click at [1096, 16] on span "JD Sports (SG)" at bounding box center [1087, 14] width 57 height 13
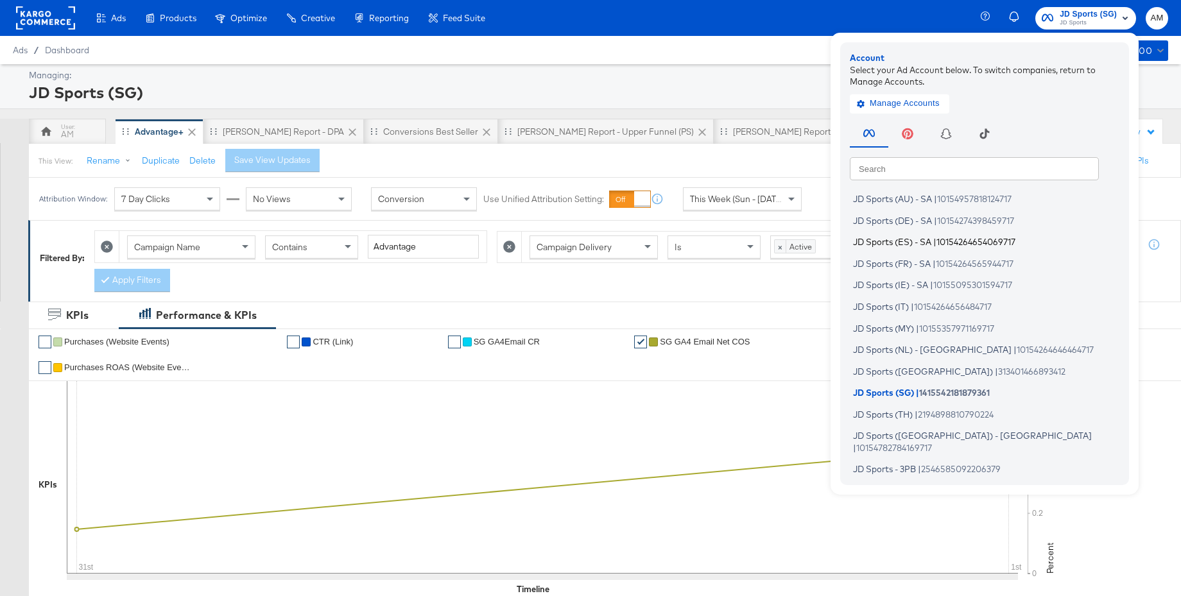
click at [895, 242] on span "JD Sports (ES) - SA" at bounding box center [892, 242] width 78 height 10
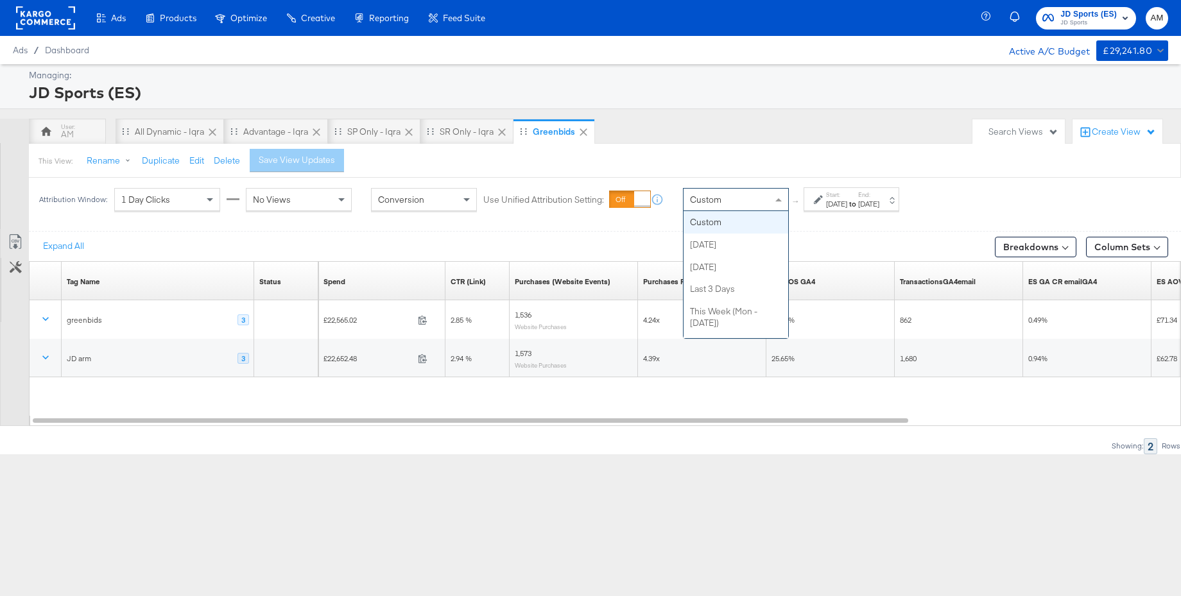
click at [761, 201] on div "Custom" at bounding box center [735, 200] width 105 height 22
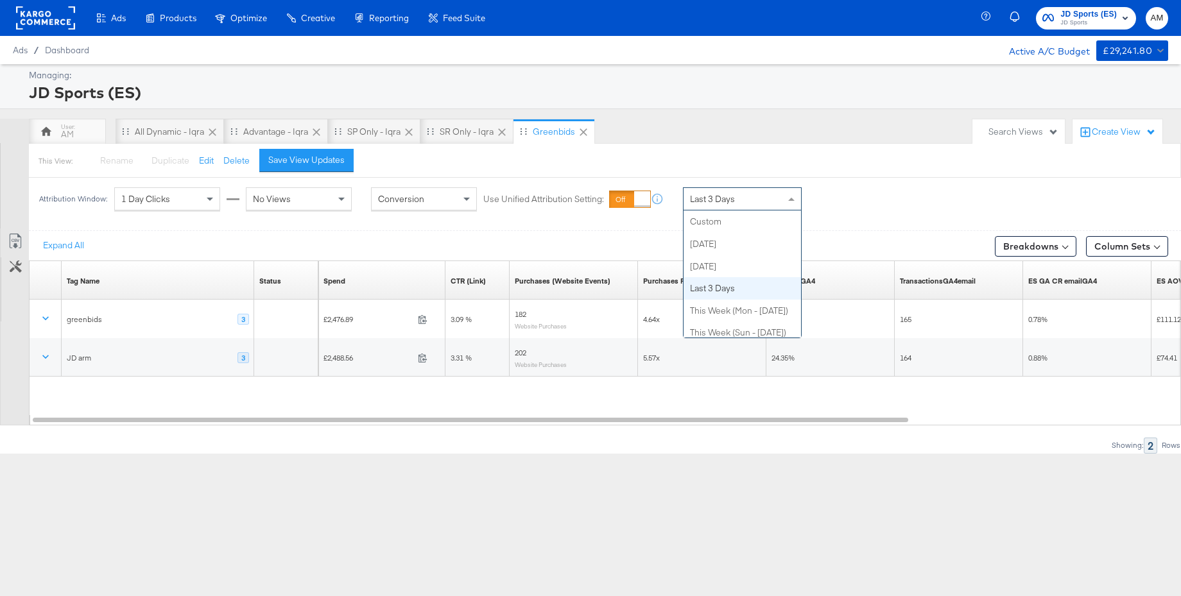
click at [740, 202] on div "Last 3 Days" at bounding box center [741, 199] width 117 height 22
click at [742, 202] on div "Last 7 Days" at bounding box center [741, 199] width 117 height 22
click at [713, 196] on span "Last Month" at bounding box center [711, 199] width 43 height 12
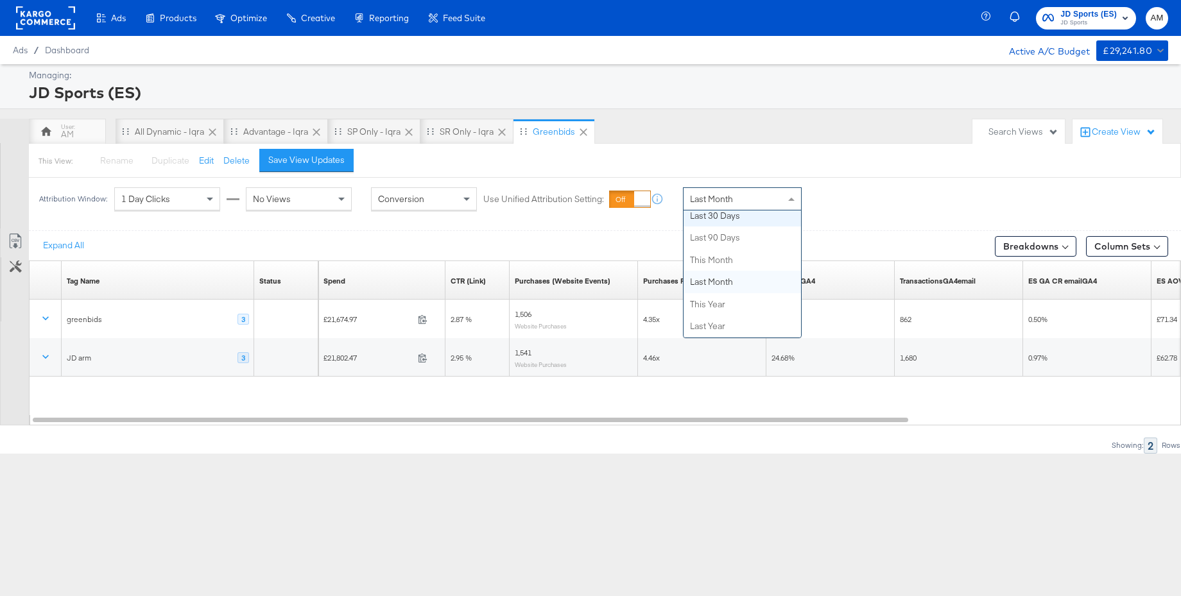
scroll to position [0, 0]
